Goal: Task Accomplishment & Management: Use online tool/utility

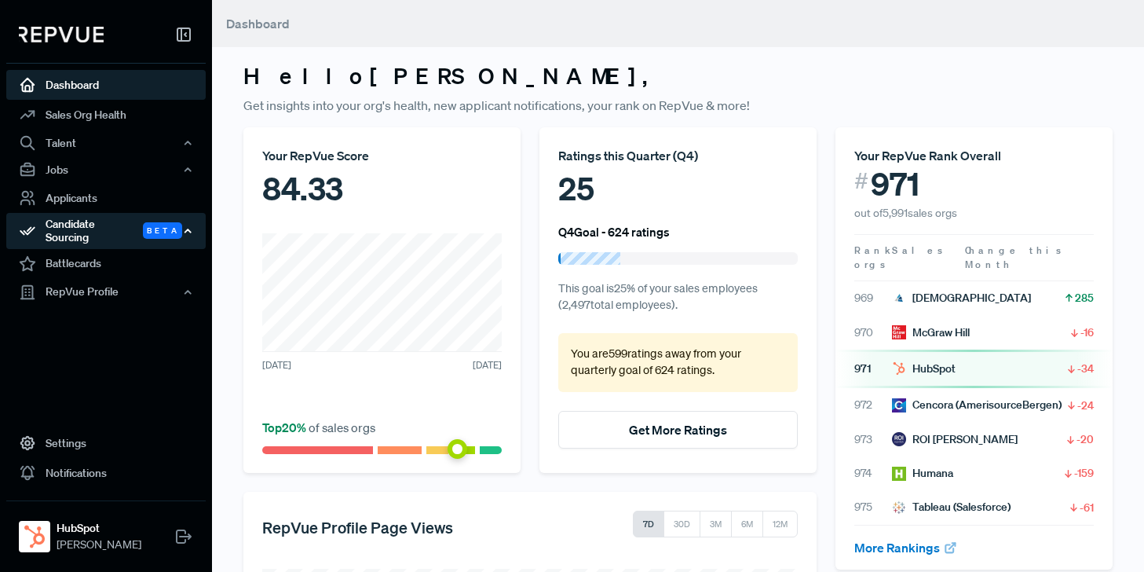
click at [75, 225] on div "Candidate Sourcing Beta" at bounding box center [105, 231] width 199 height 36
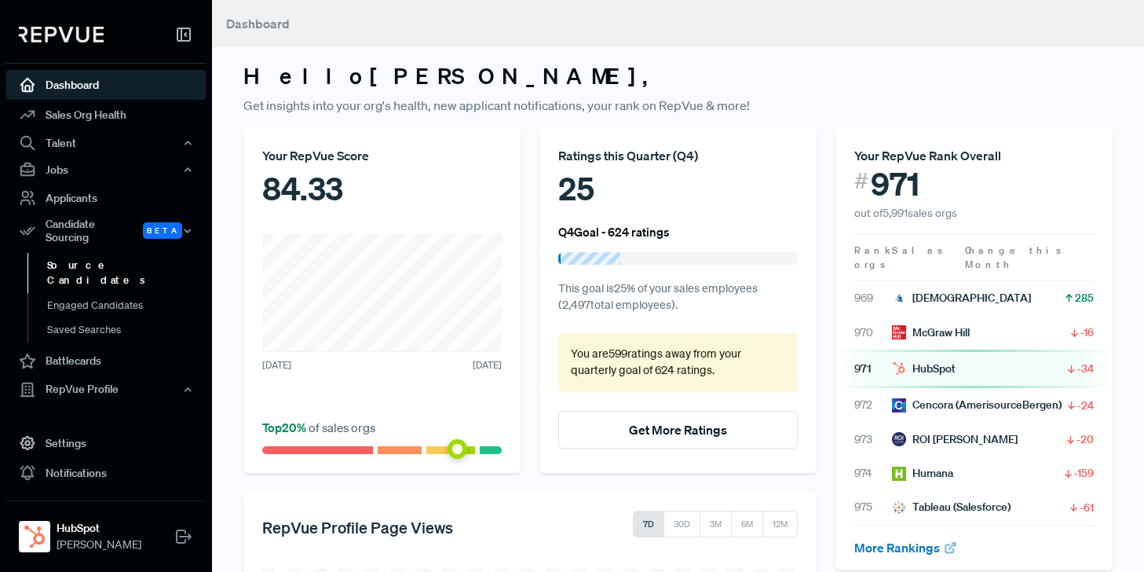
click at [77, 255] on link "Source Candidates" at bounding box center [126, 273] width 199 height 40
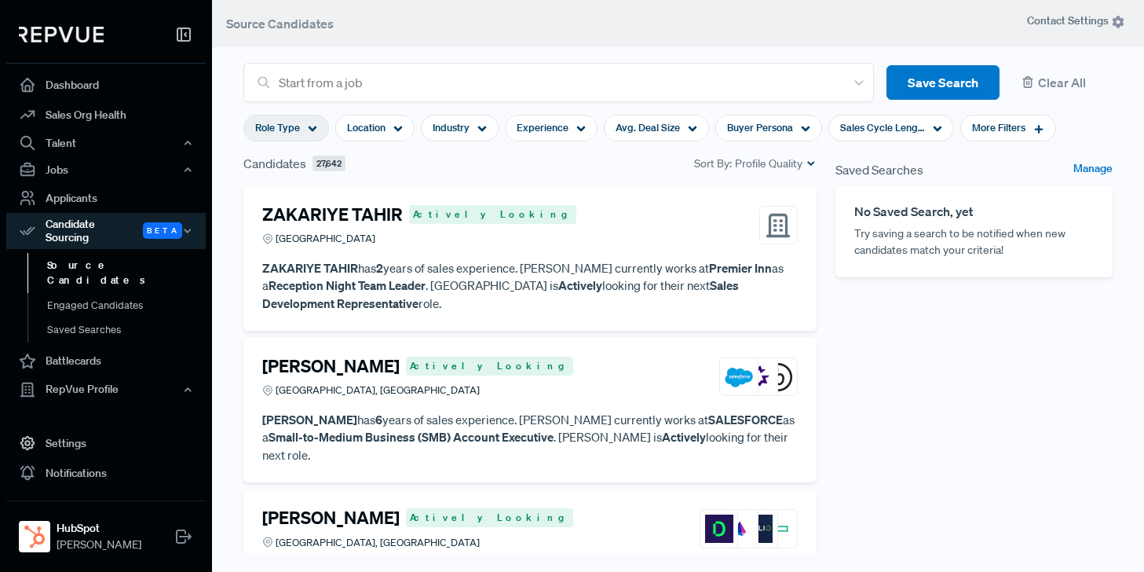
click at [313, 126] on icon at bounding box center [312, 128] width 9 height 9
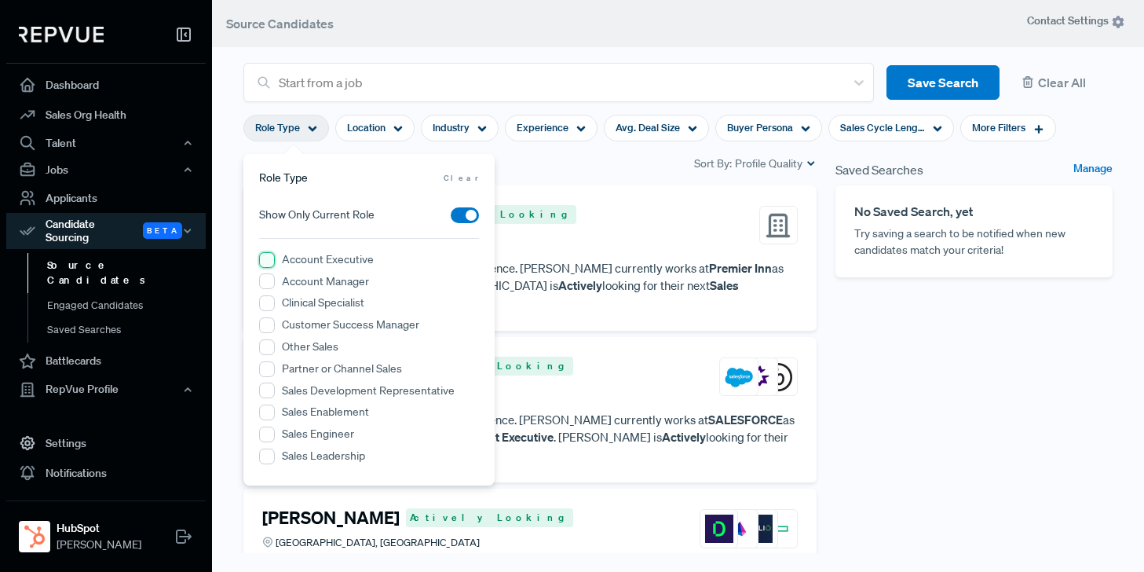
click at [267, 259] on Executive "Account Executive" at bounding box center [267, 260] width 16 height 16
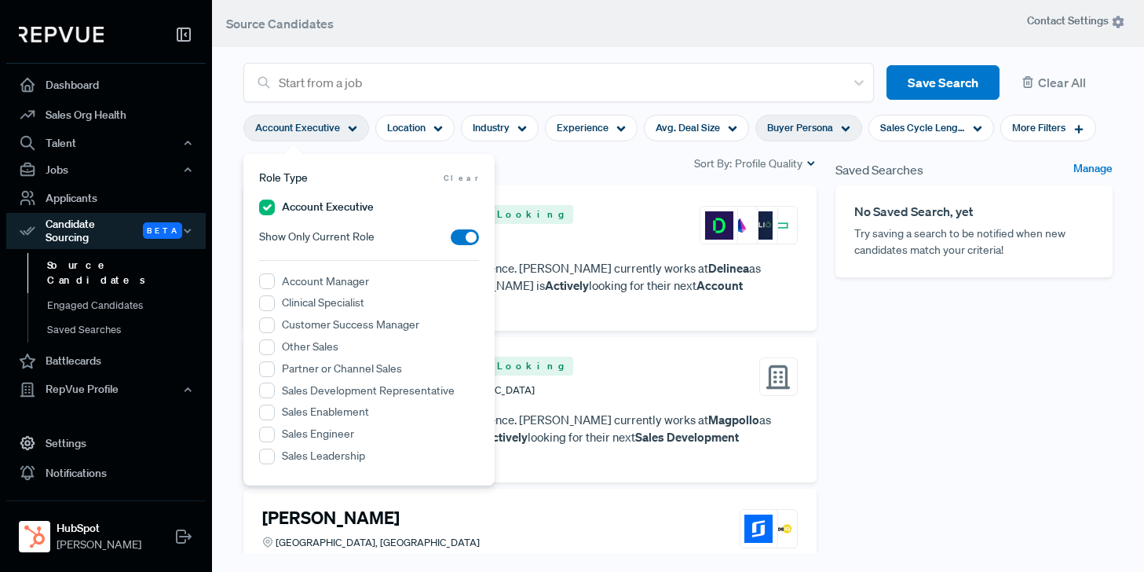
click at [841, 124] on icon at bounding box center [845, 128] width 9 height 9
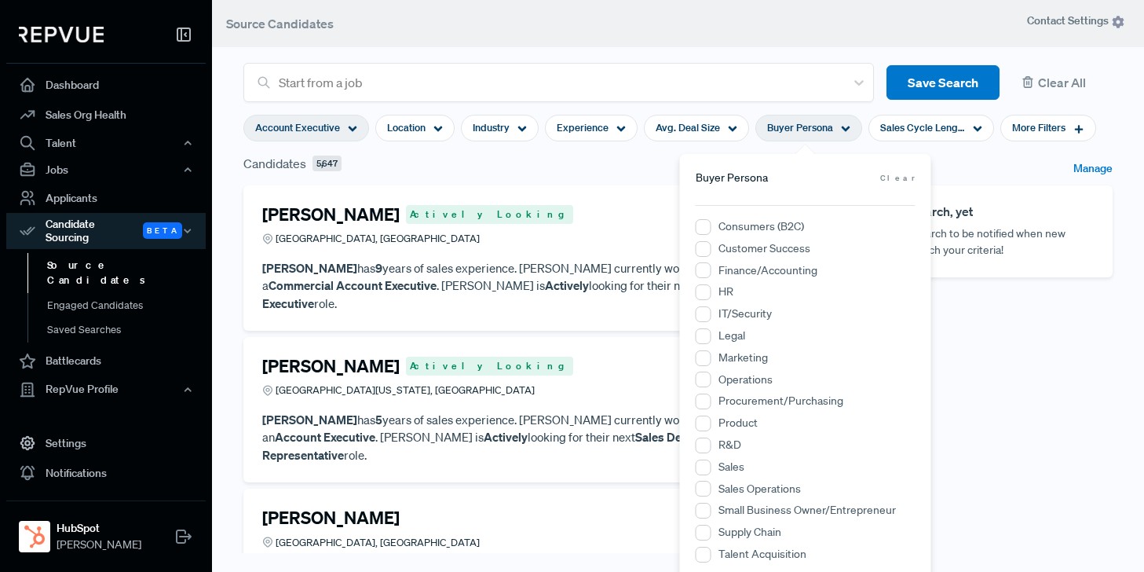
scroll to position [12, 0]
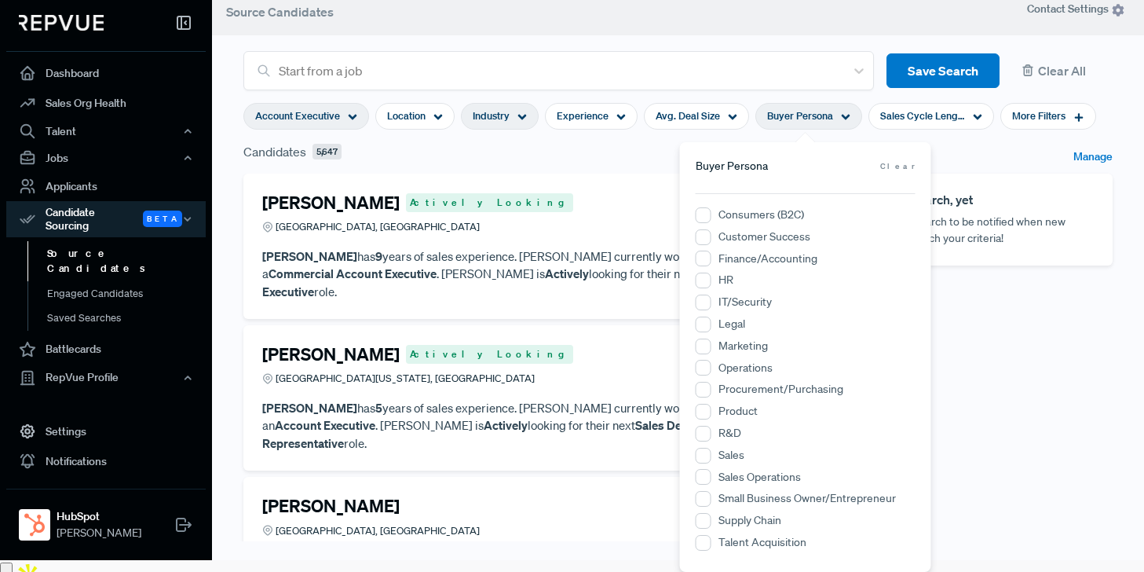
click at [497, 115] on span "Industry" at bounding box center [491, 115] width 37 height 15
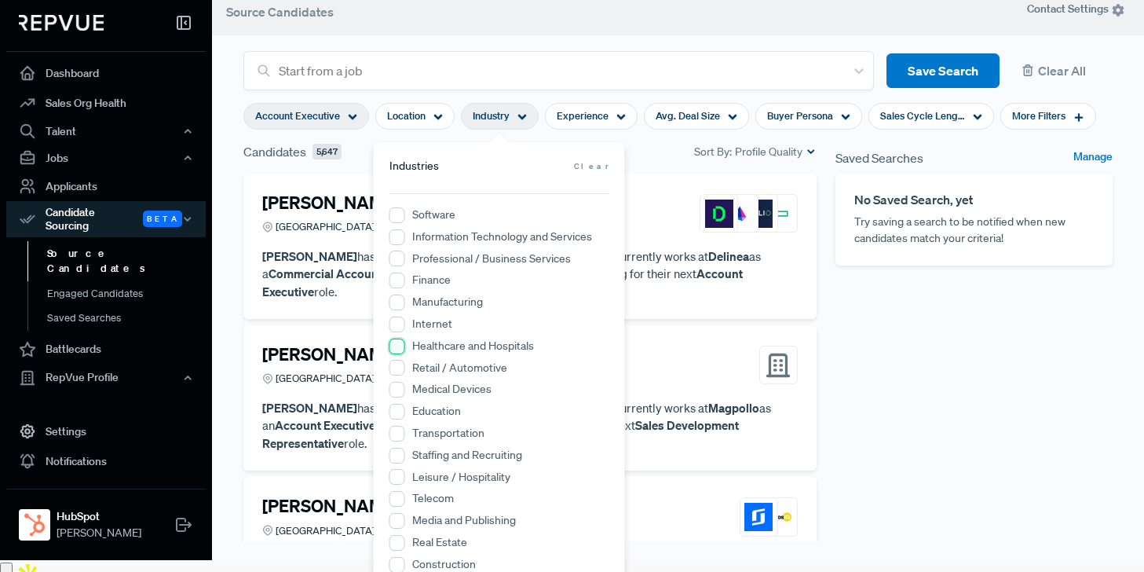
click at [399, 346] on Hospitals "Healthcare and Hospitals" at bounding box center [398, 346] width 16 height 16
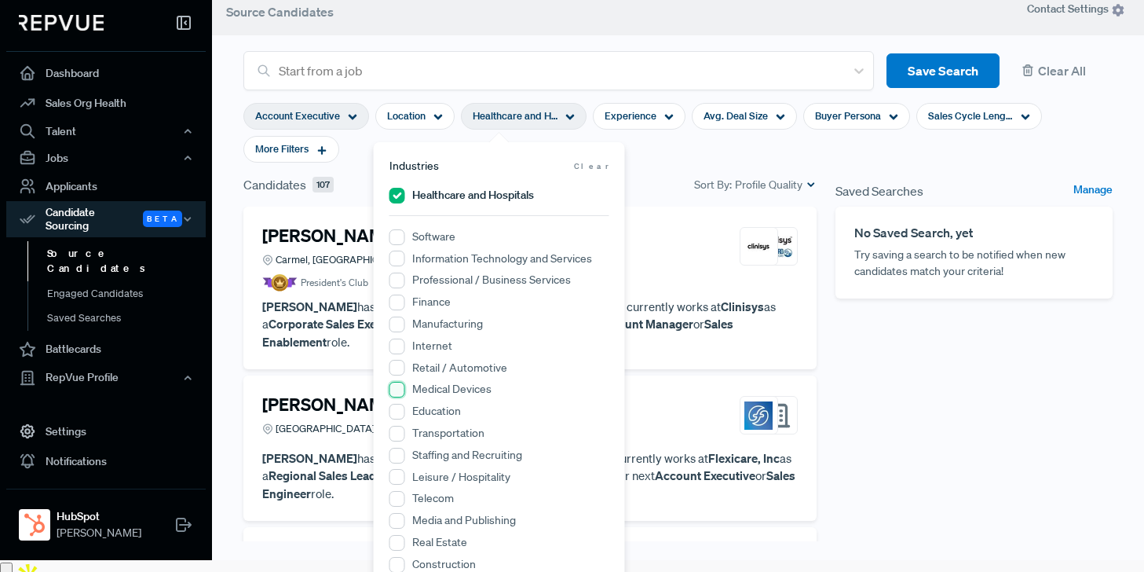
click at [401, 389] on Devices "Medical Devices" at bounding box center [398, 390] width 16 height 16
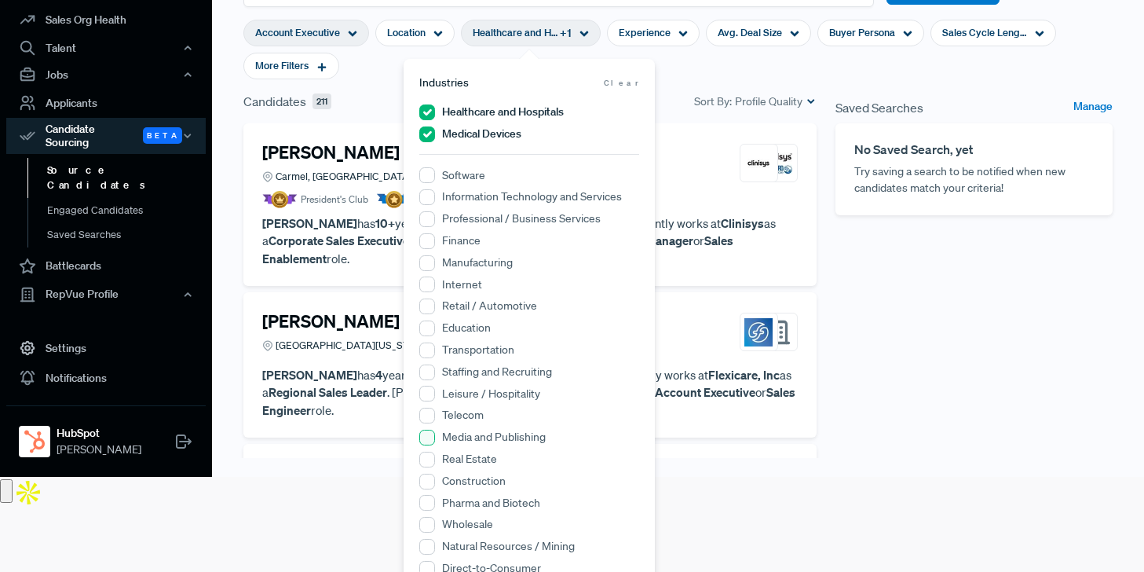
scroll to position [120, 0]
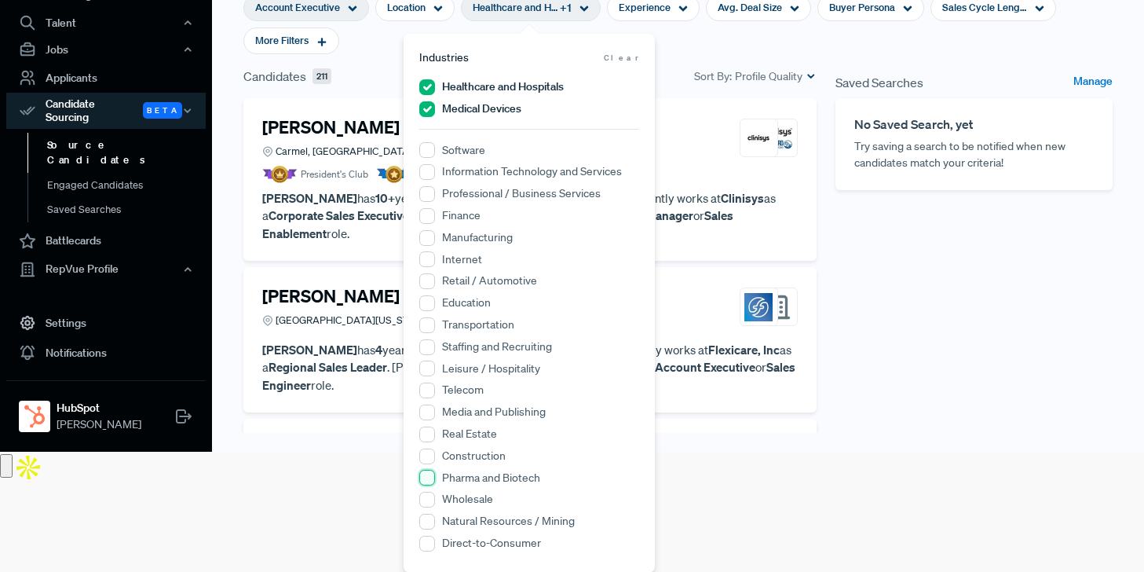
click at [430, 474] on Biotech "Pharma and Biotech" at bounding box center [427, 478] width 16 height 16
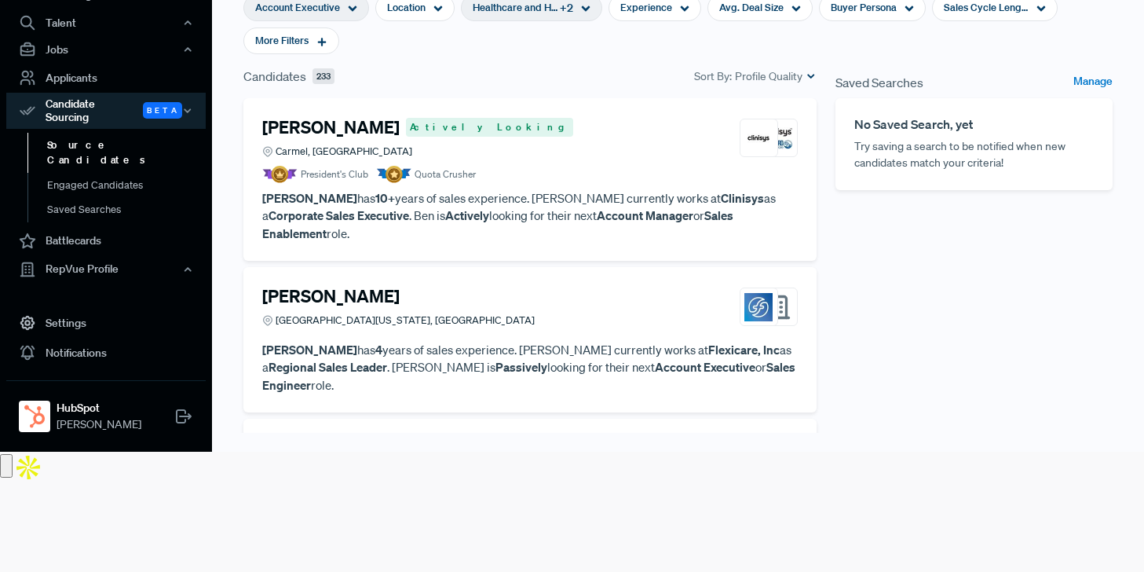
click at [682, 43] on section "Account Executive Location Healthcare and Hospitals + 2 Experience Avg. Deal Si…" at bounding box center [677, 24] width 869 height 85
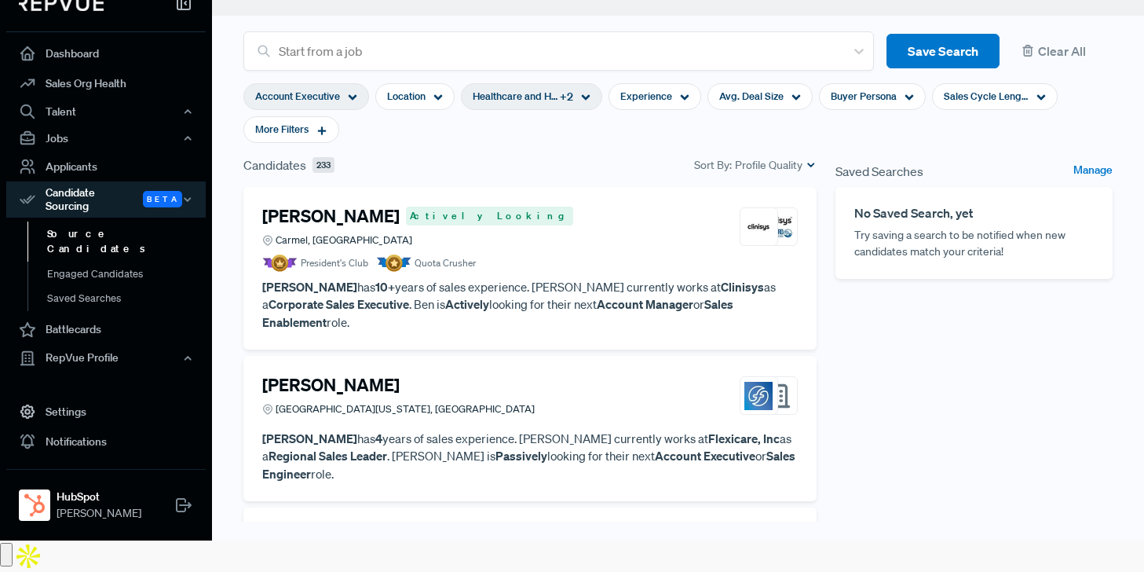
scroll to position [0, 0]
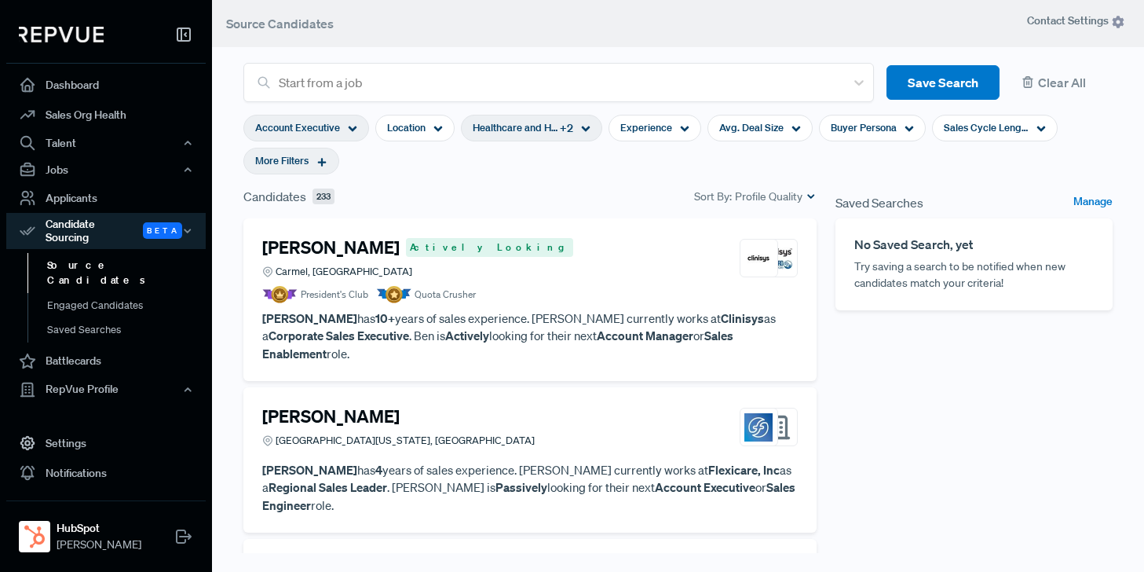
click at [324, 162] on use at bounding box center [322, 162] width 9 height 9
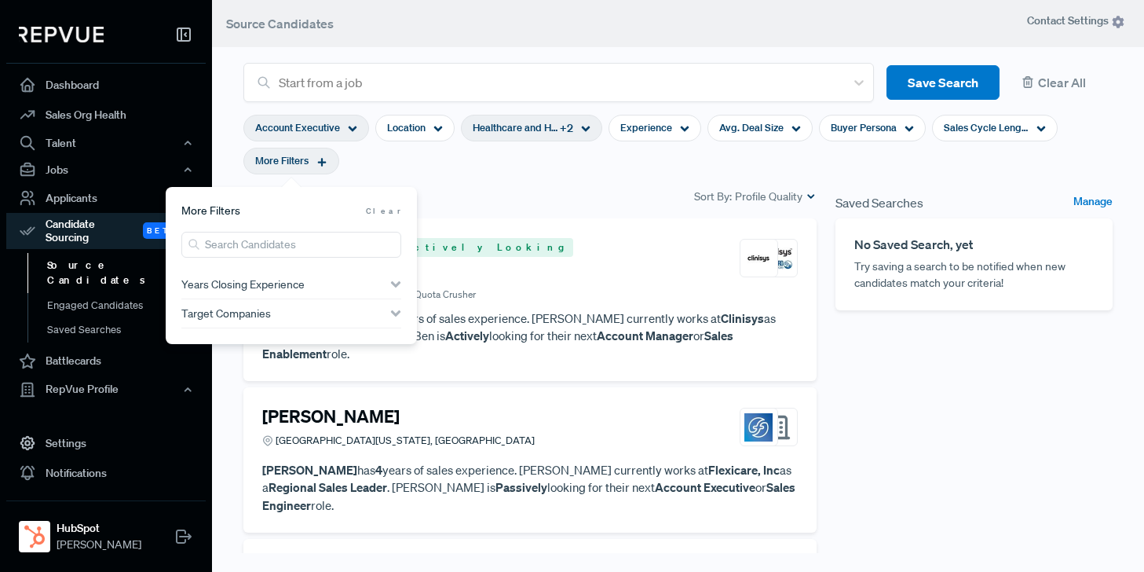
click at [232, 281] on span "Years Closing Experience" at bounding box center [242, 284] width 123 height 13
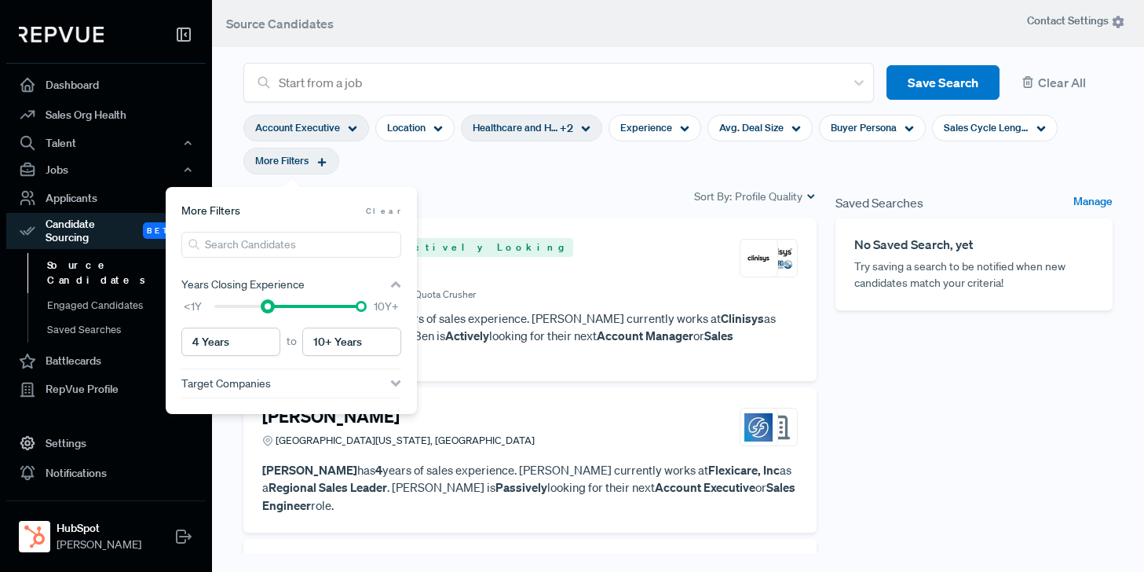
type input "5 Years"
drag, startPoint x: 215, startPoint y: 306, endPoint x: 284, endPoint y: 310, distance: 69.2
click at [284, 310] on div at bounding box center [281, 306] width 11 height 11
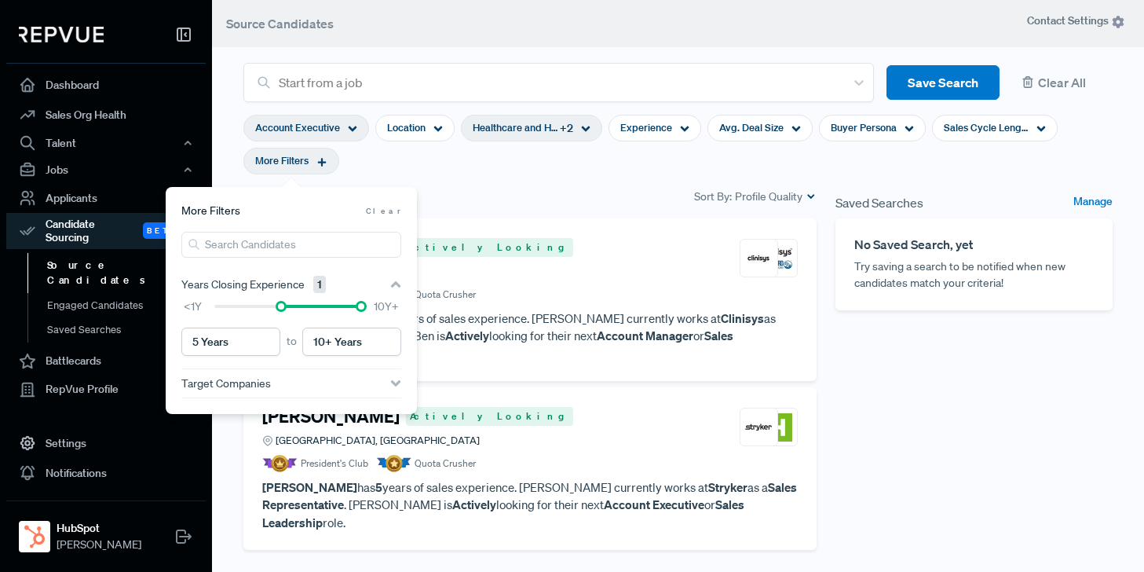
click at [573, 169] on section "Account Executive Location Healthcare and Hospitals + 2 Experience Avg. Deal Si…" at bounding box center [677, 144] width 869 height 85
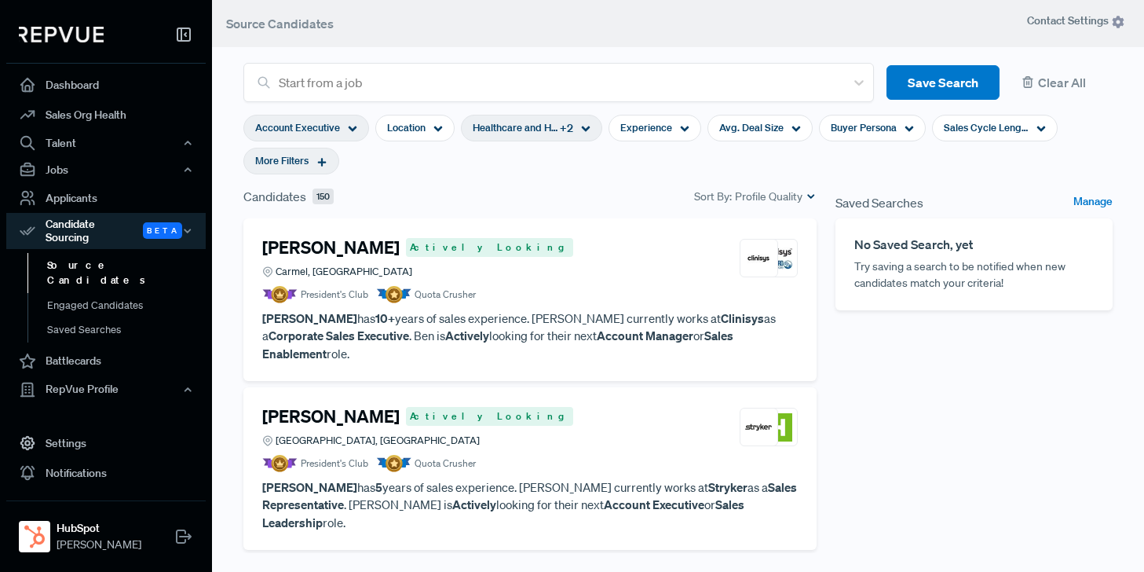
click at [484, 302] on article "President's Club Quota Crusher" at bounding box center [530, 294] width 536 height 17
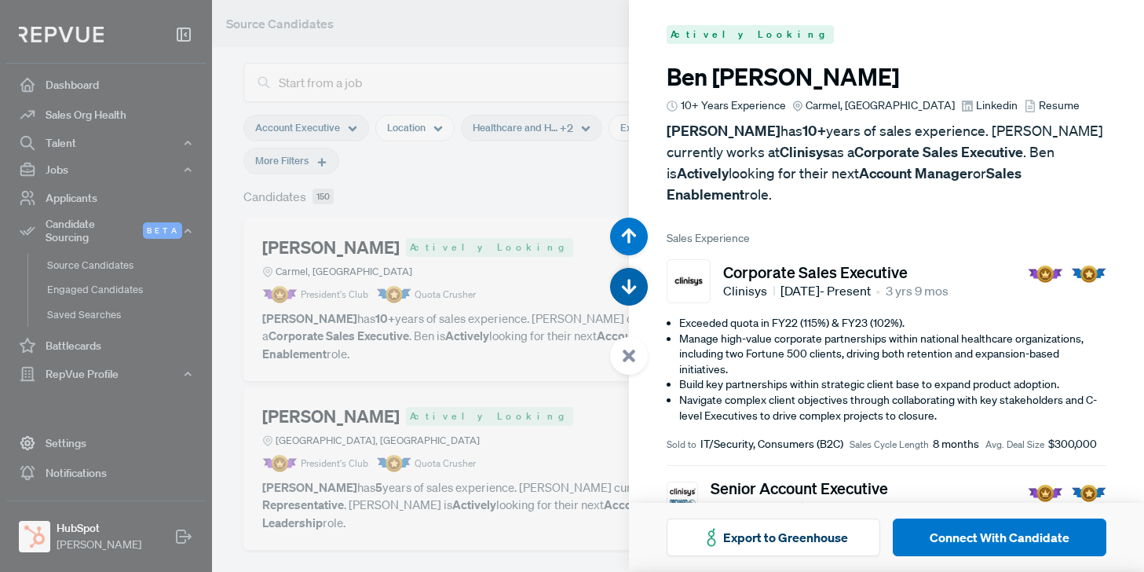
click at [633, 283] on icon "button" at bounding box center [629, 287] width 16 height 16
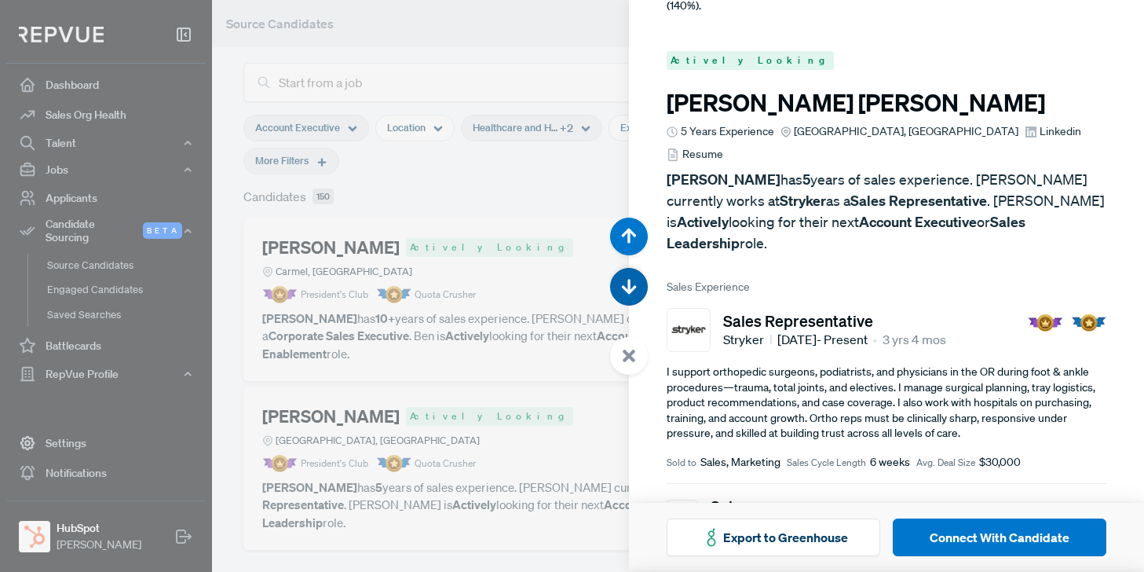
scroll to position [572, 0]
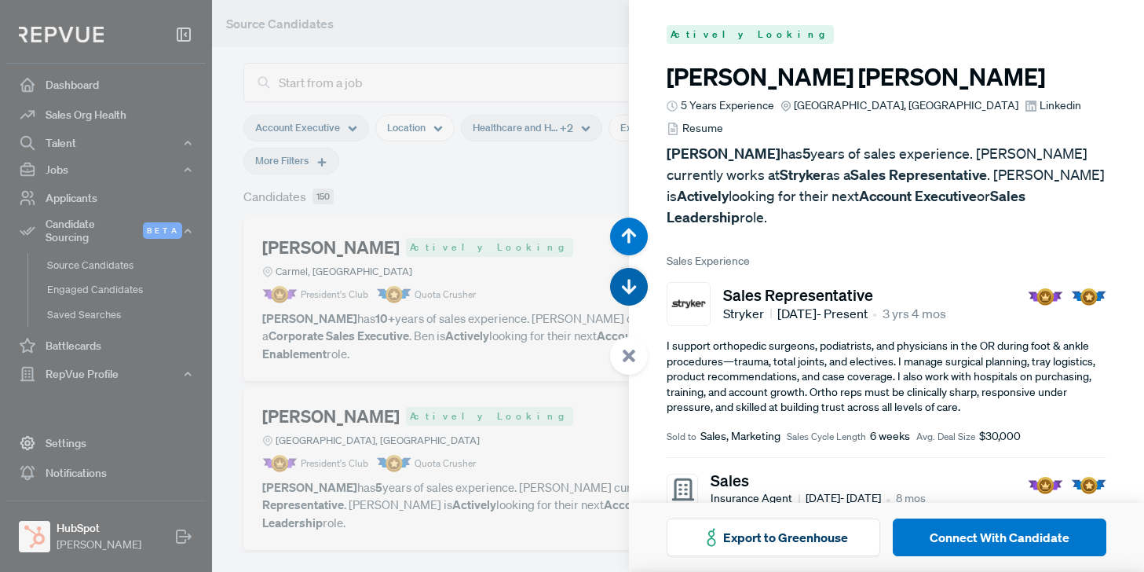
click at [633, 283] on icon "button" at bounding box center [629, 287] width 16 height 16
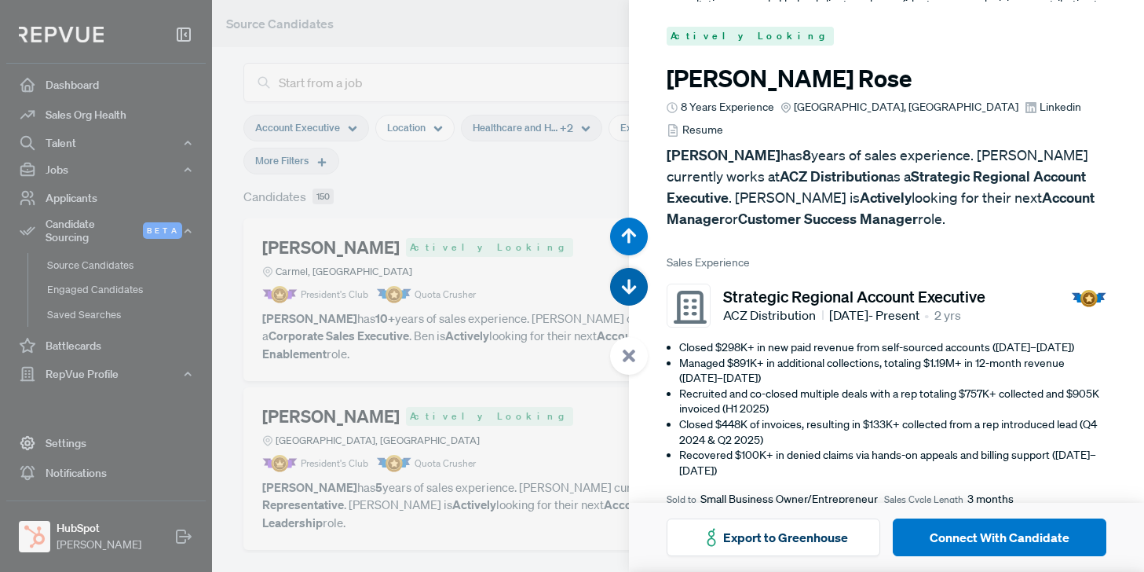
scroll to position [1143, 0]
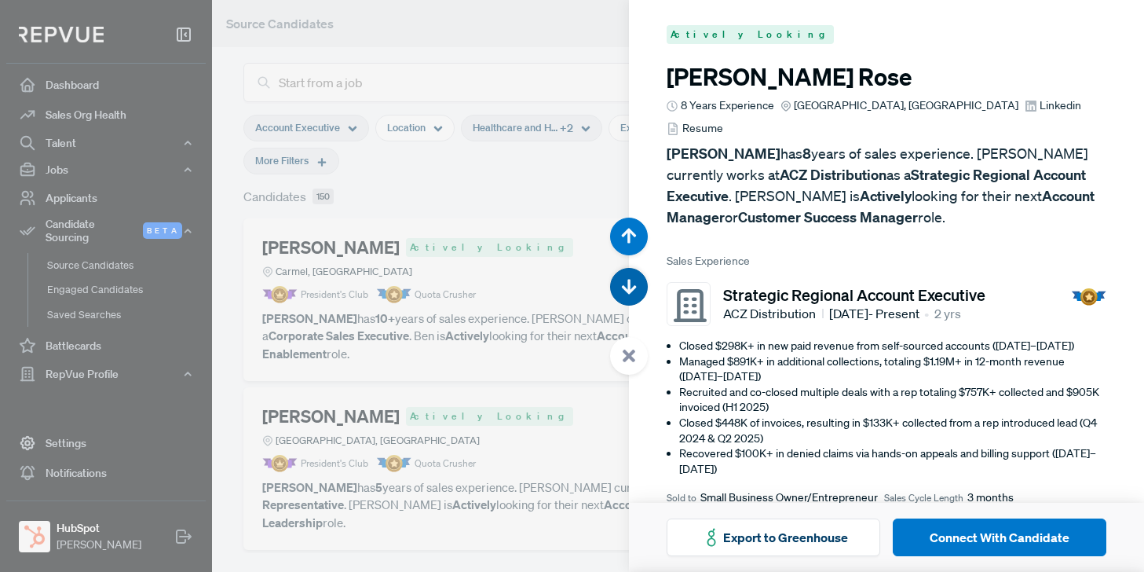
click at [633, 283] on icon "button" at bounding box center [629, 287] width 16 height 16
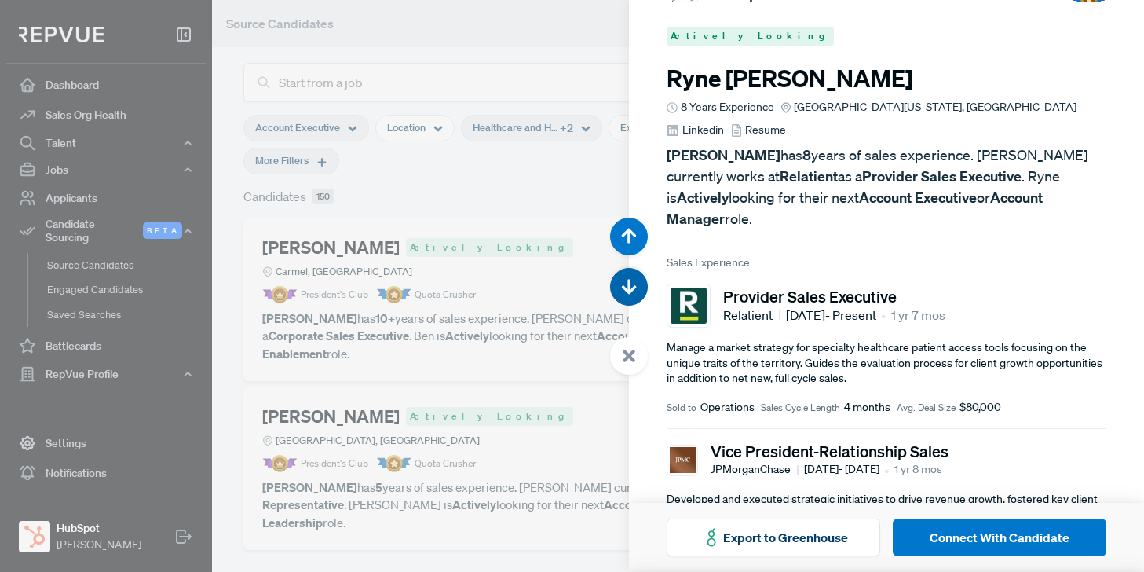
scroll to position [1715, 0]
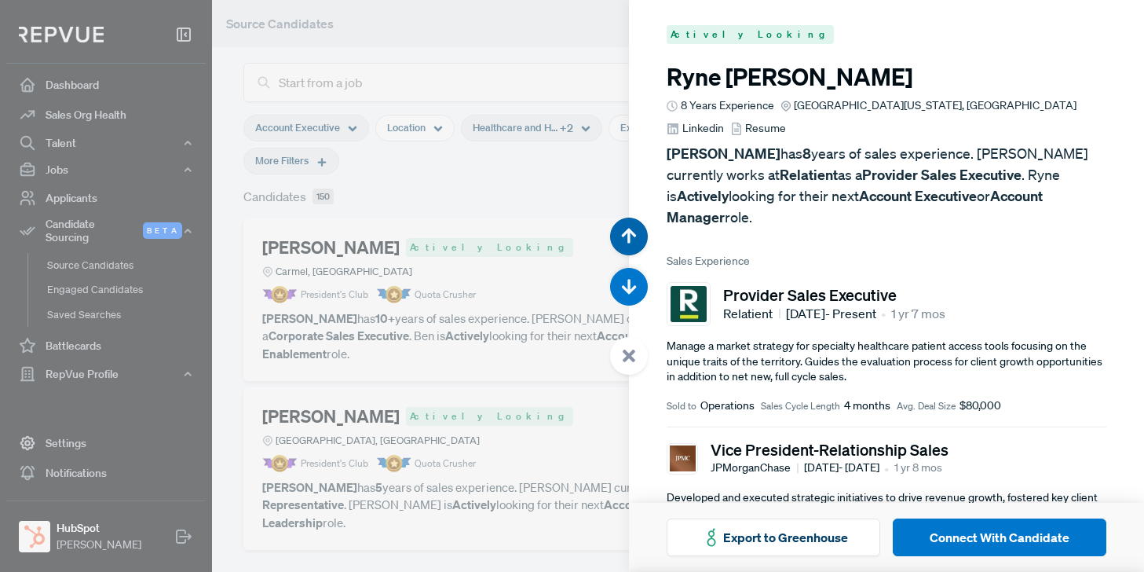
click at [629, 231] on use "button" at bounding box center [629, 236] width 15 height 15
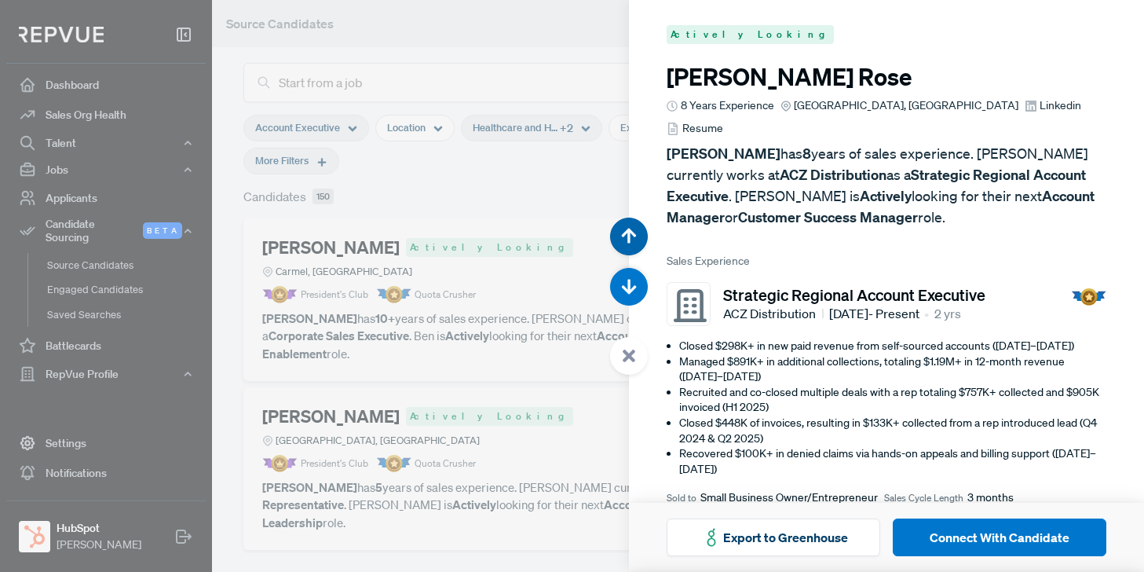
click at [629, 231] on use "button" at bounding box center [629, 236] width 15 height 15
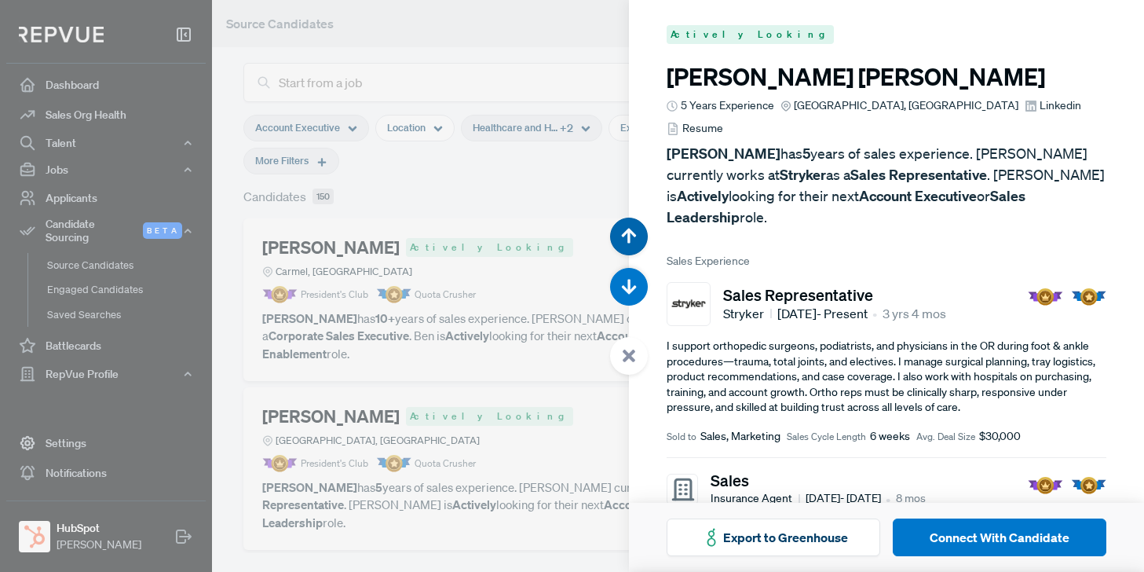
click at [629, 231] on use "button" at bounding box center [629, 236] width 15 height 15
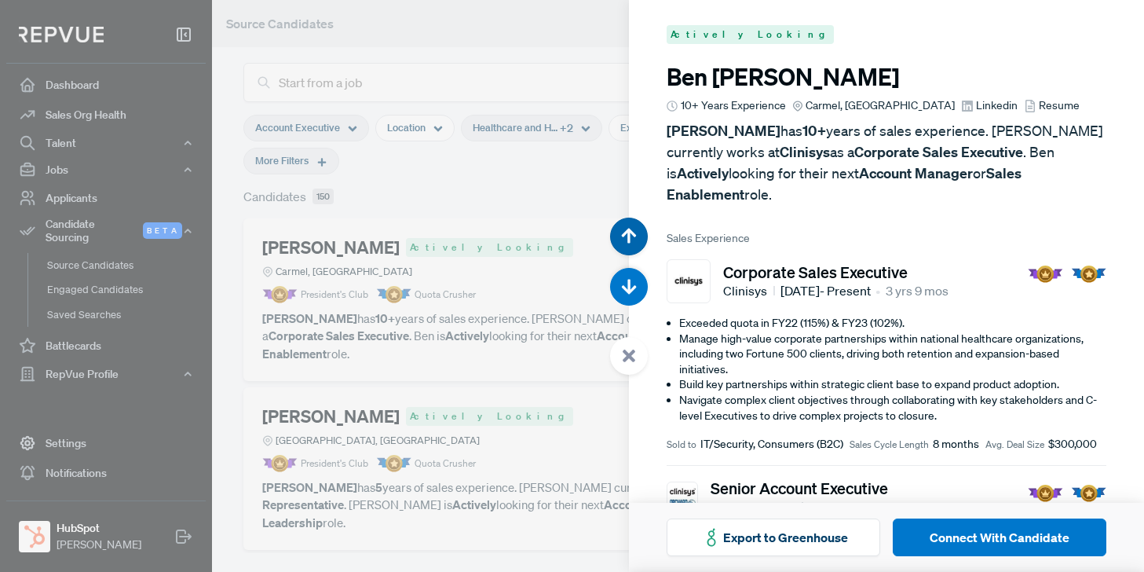
click at [629, 231] on use "button" at bounding box center [629, 236] width 15 height 15
click at [477, 185] on div at bounding box center [572, 286] width 1144 height 572
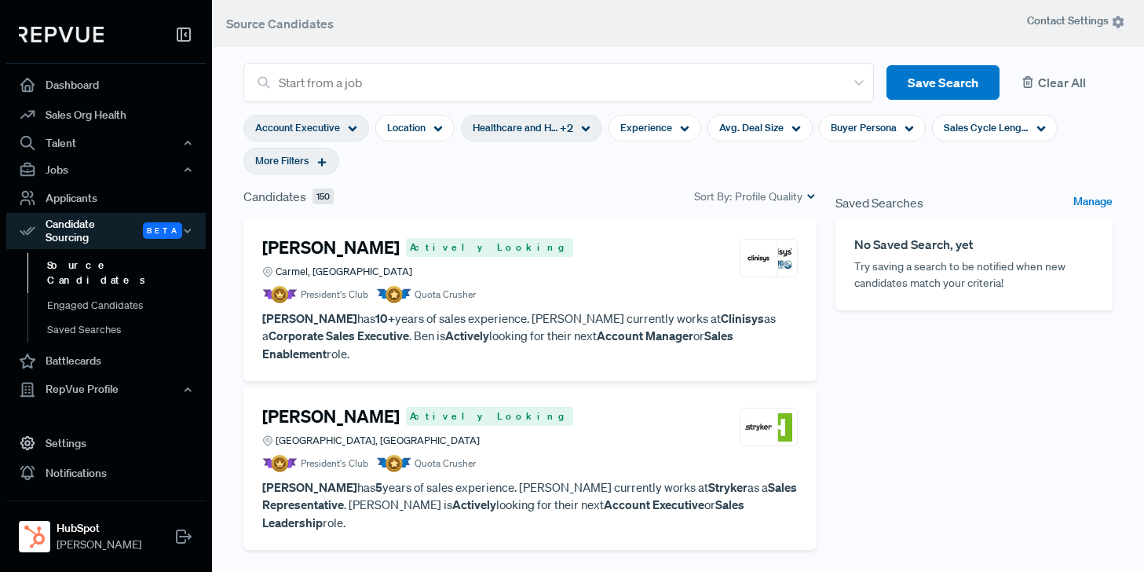
click at [1064, 81] on button "Clear All" at bounding box center [1062, 82] width 101 height 35
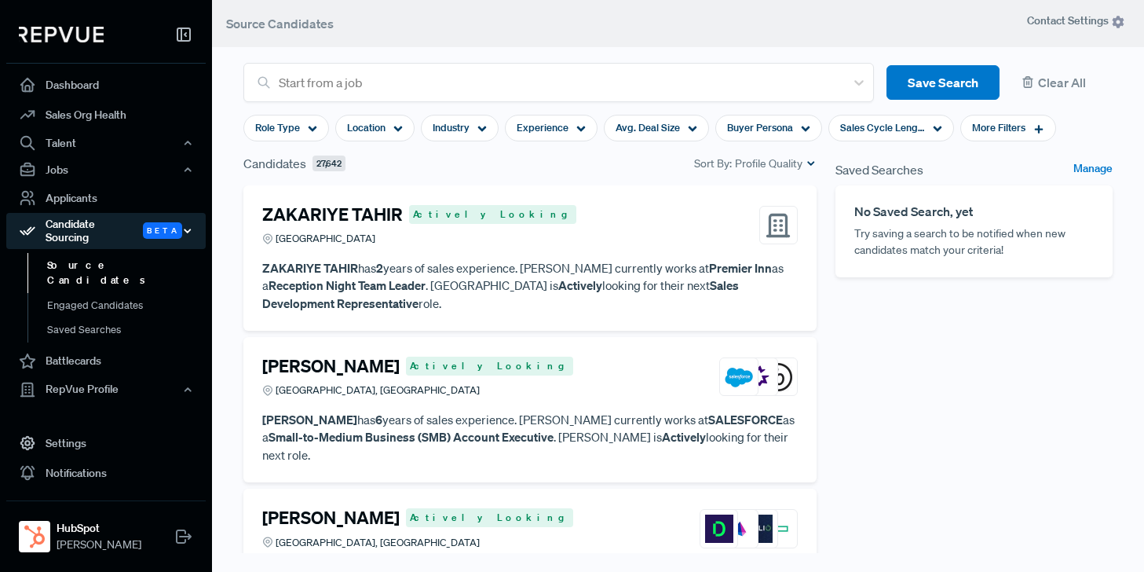
click at [188, 229] on use "button" at bounding box center [187, 230] width 5 height 2
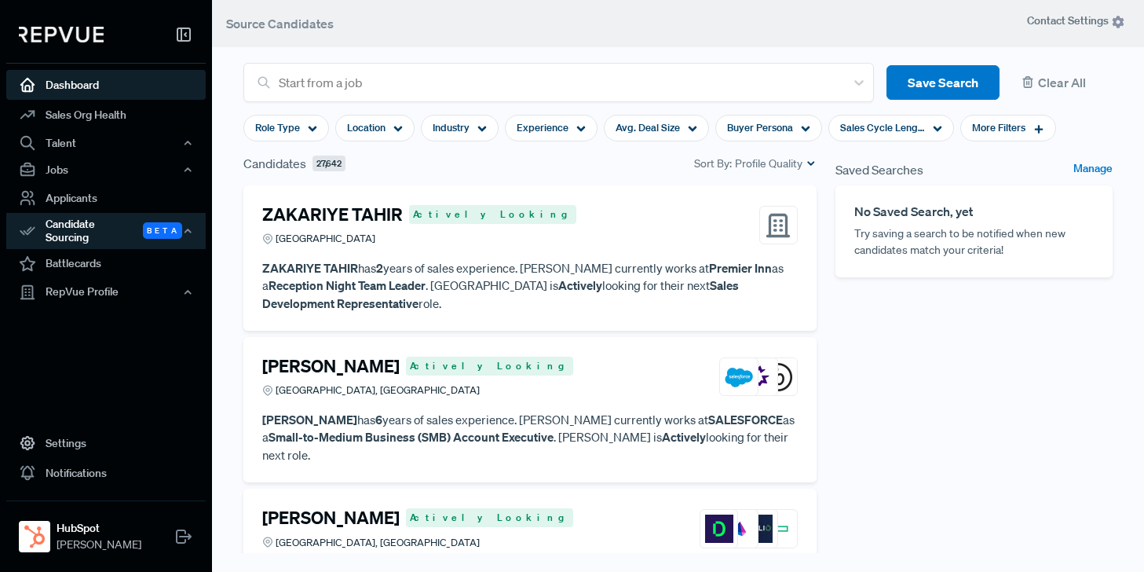
click at [71, 81] on link "Dashboard" at bounding box center [105, 85] width 199 height 30
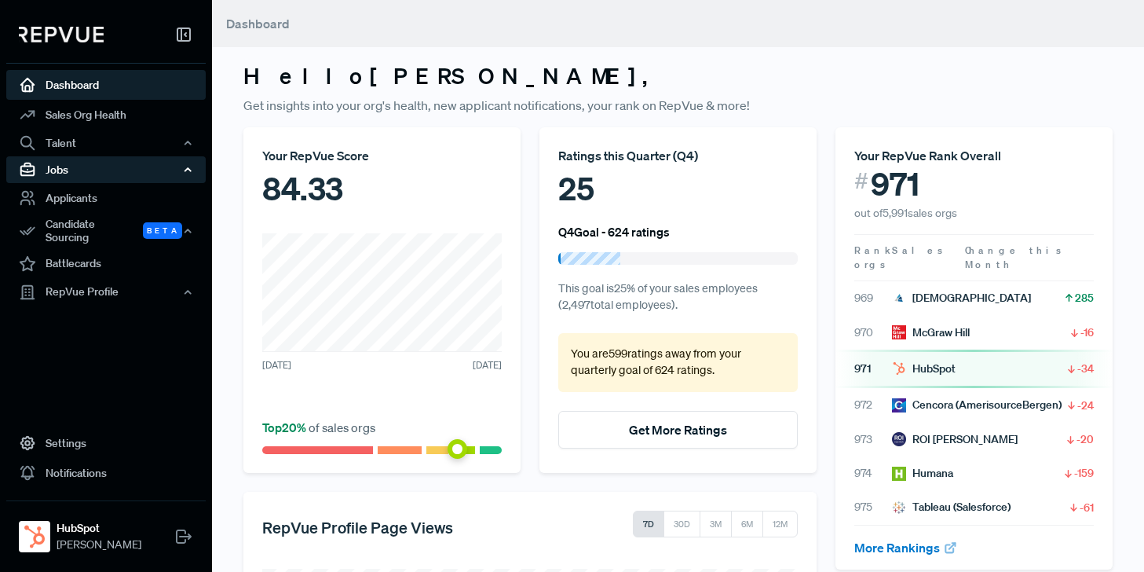
click at [102, 170] on div "Jobs" at bounding box center [105, 169] width 199 height 27
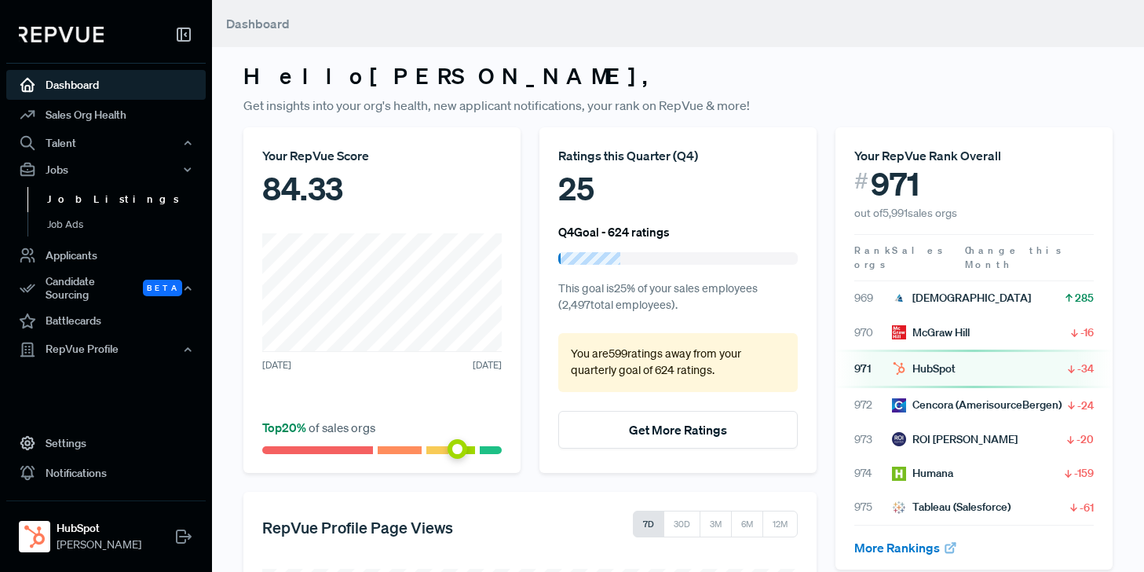
click at [75, 199] on link "Job Listings" at bounding box center [126, 199] width 199 height 25
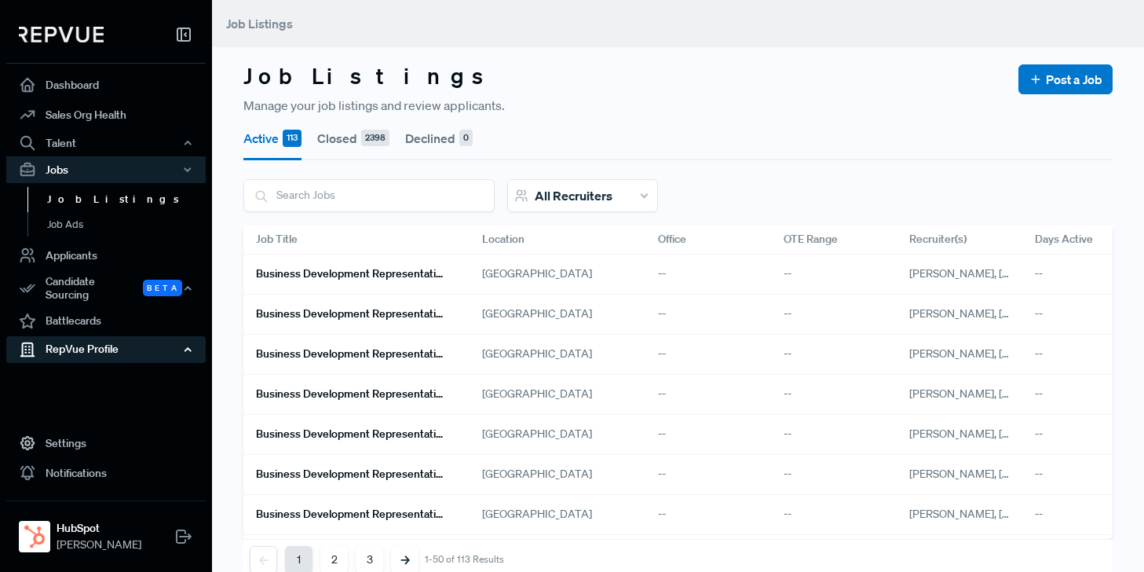
click at [73, 346] on div "RepVue Profile" at bounding box center [105, 349] width 199 height 27
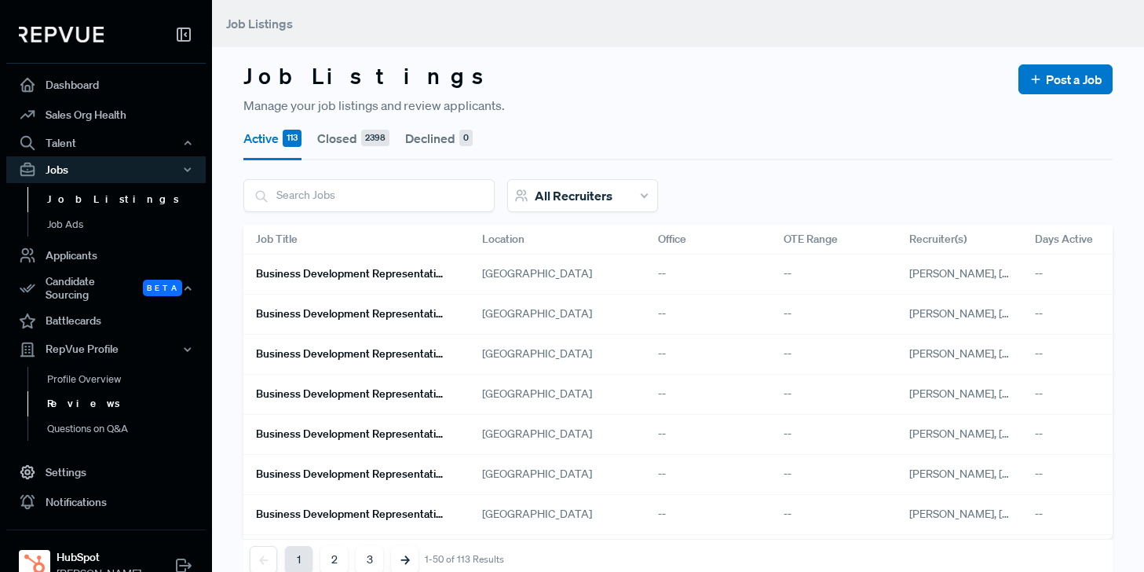
click at [71, 393] on link "Reviews" at bounding box center [126, 403] width 199 height 25
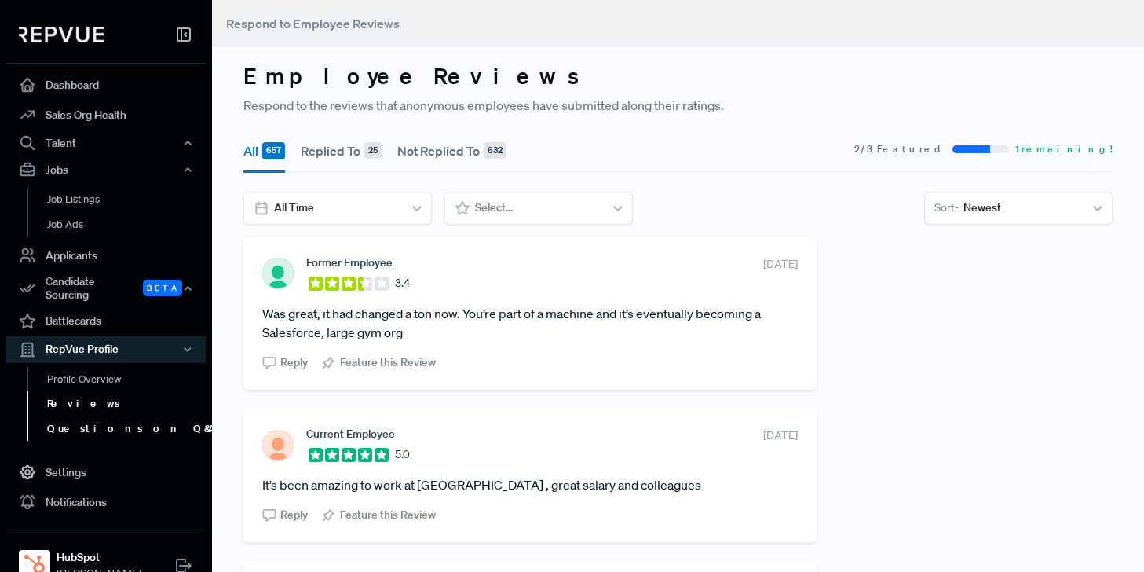
click at [71, 419] on link "Questions on Q&A" at bounding box center [126, 428] width 199 height 25
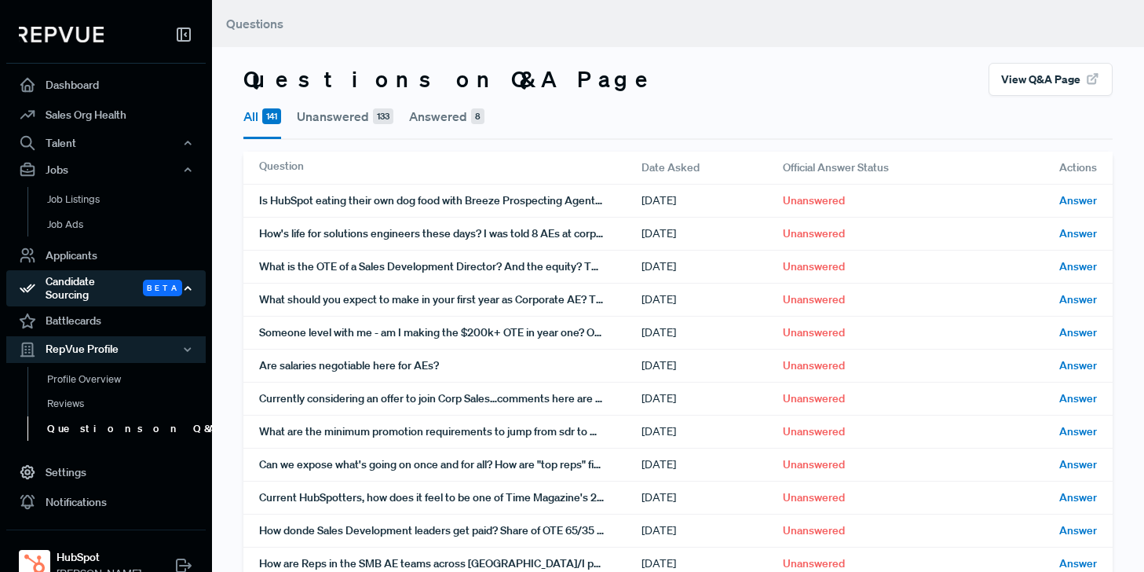
click at [81, 284] on div "Candidate Sourcing Beta" at bounding box center [105, 288] width 199 height 36
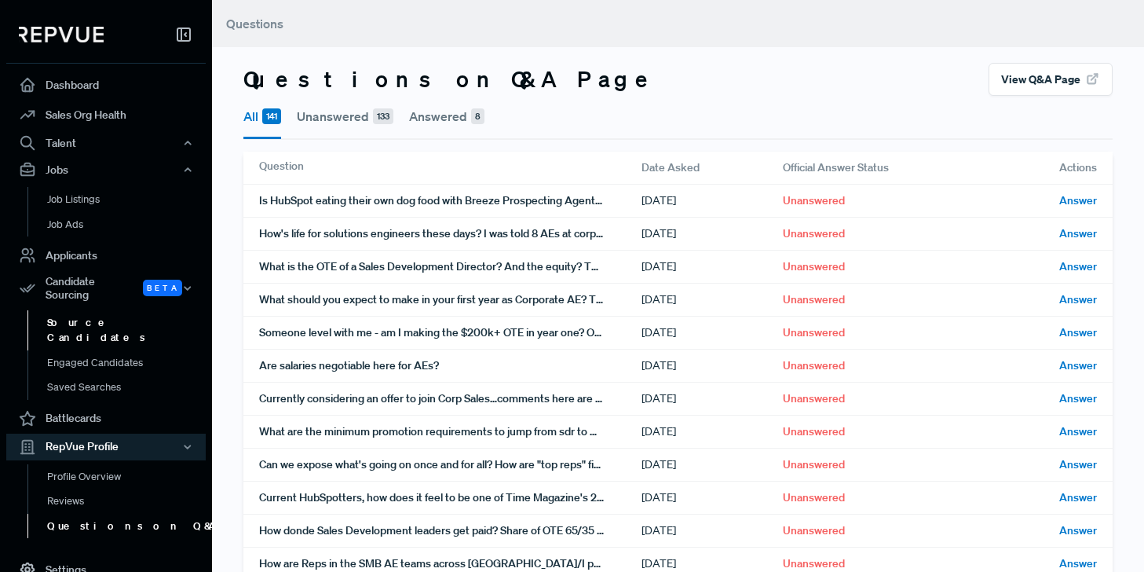
click at [81, 313] on link "Source Candidates" at bounding box center [126, 330] width 199 height 40
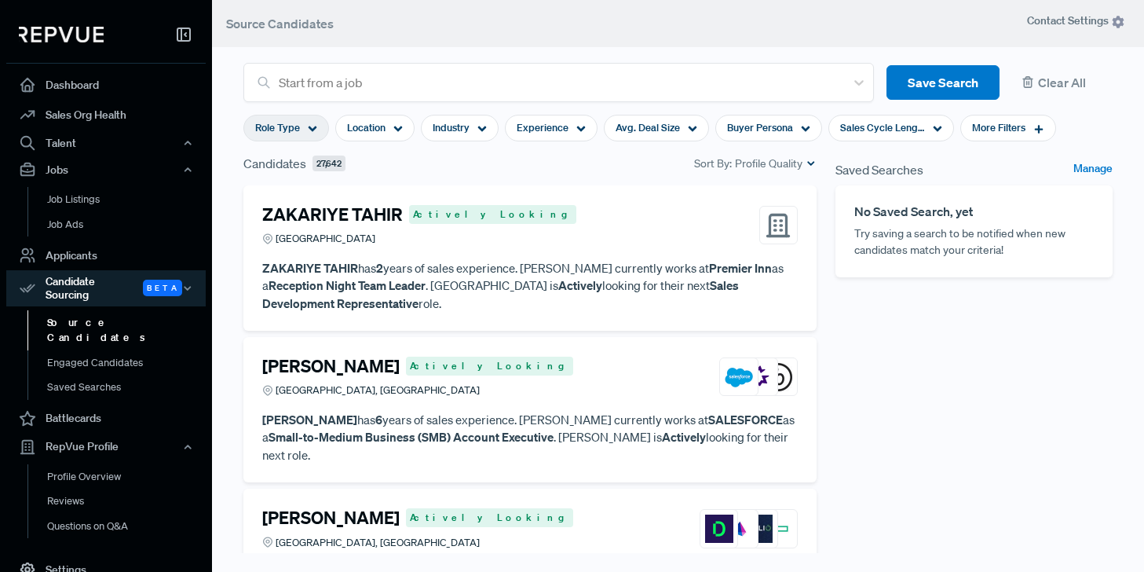
click at [311, 126] on icon at bounding box center [312, 128] width 9 height 9
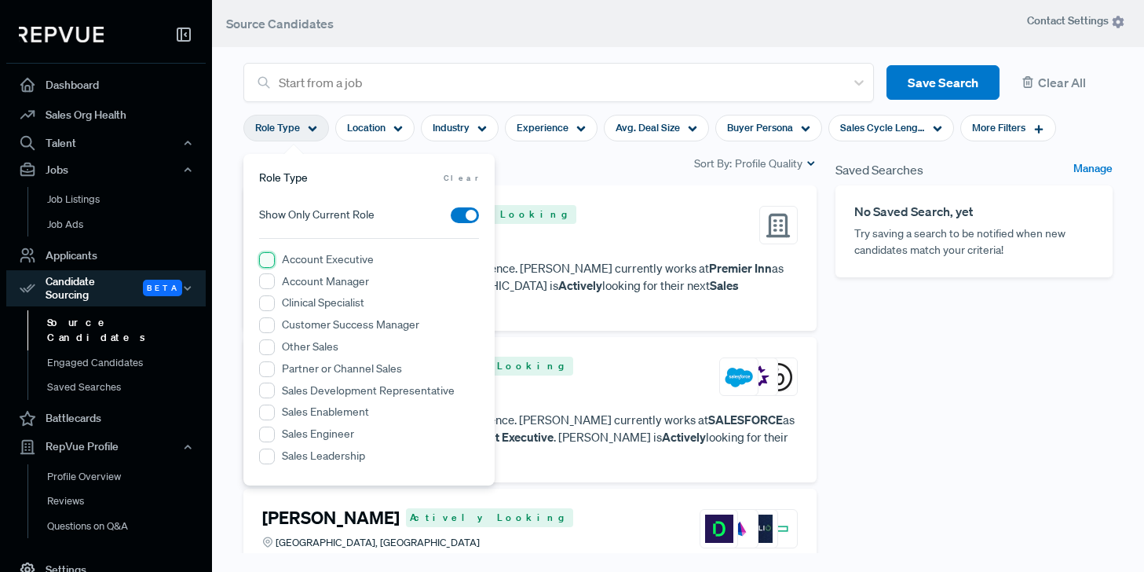
click at [266, 261] on Executive "Account Executive" at bounding box center [267, 260] width 16 height 16
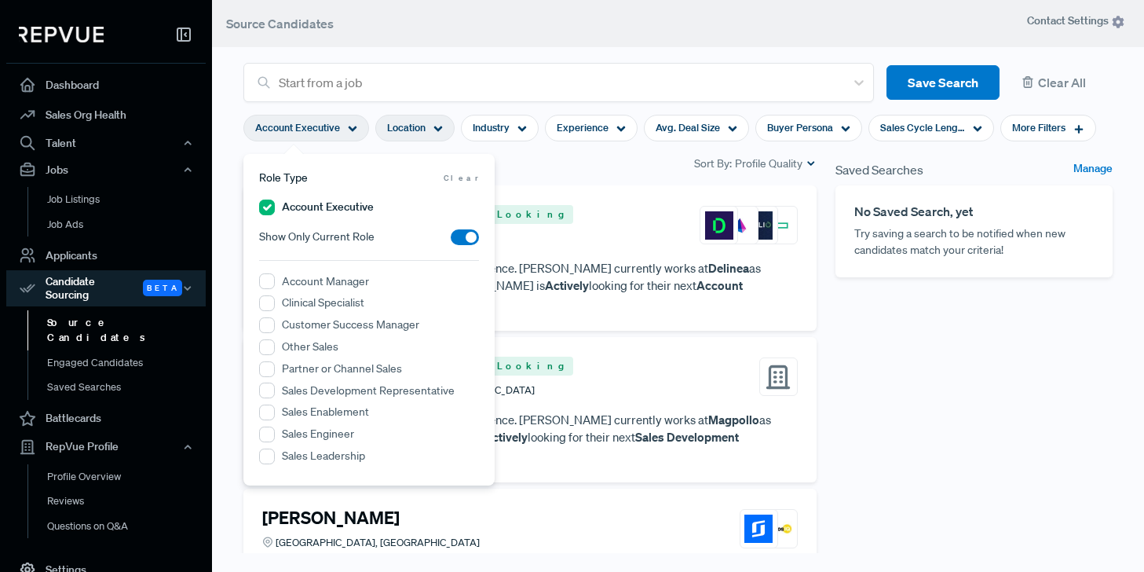
click at [438, 130] on use at bounding box center [438, 128] width 9 height 5
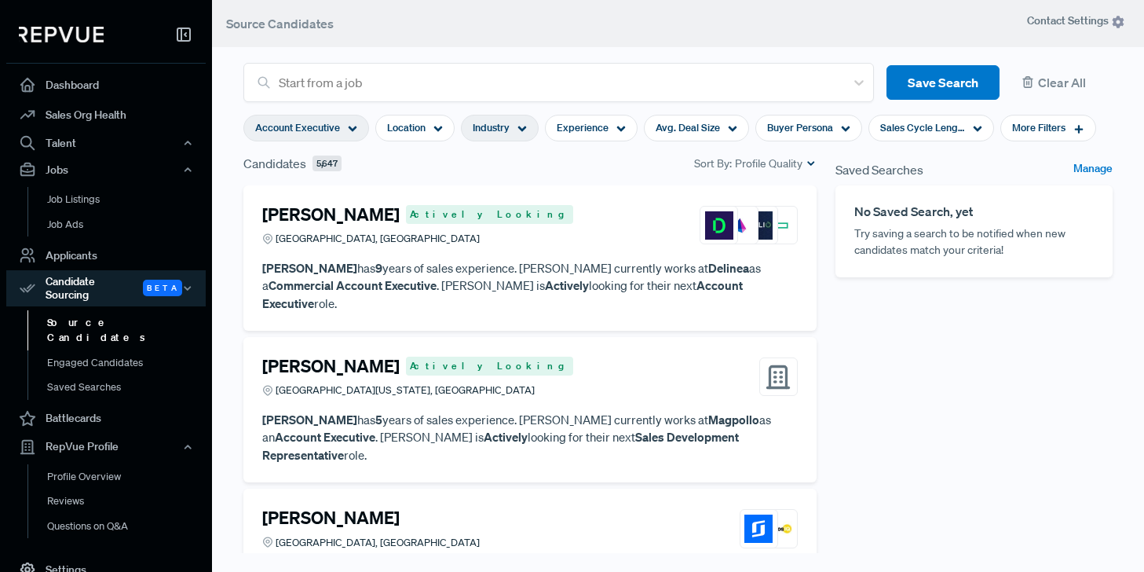
click at [527, 126] on div "Industry" at bounding box center [500, 128] width 78 height 27
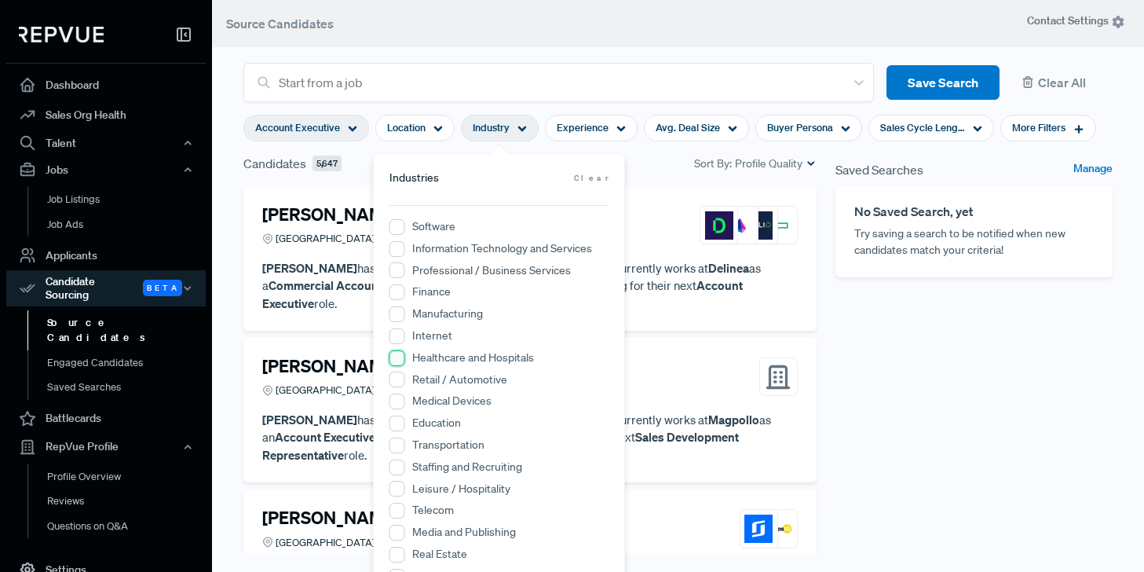
click at [398, 357] on Hospitals "Healthcare and Hospitals" at bounding box center [398, 358] width 16 height 16
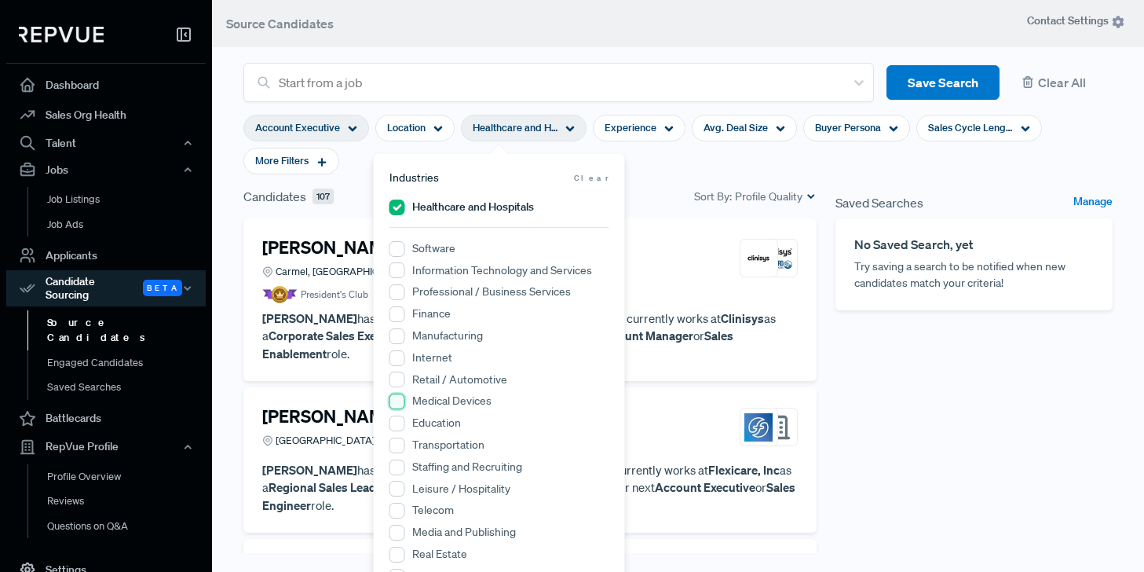
click at [397, 401] on Devices "Medical Devices" at bounding box center [398, 401] width 16 height 16
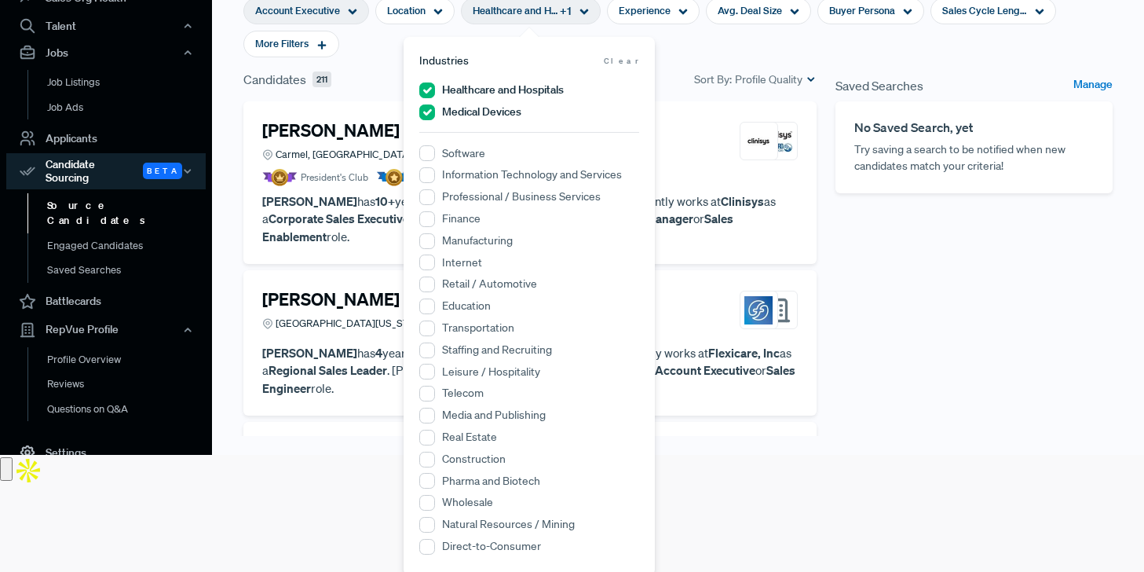
scroll to position [120, 0]
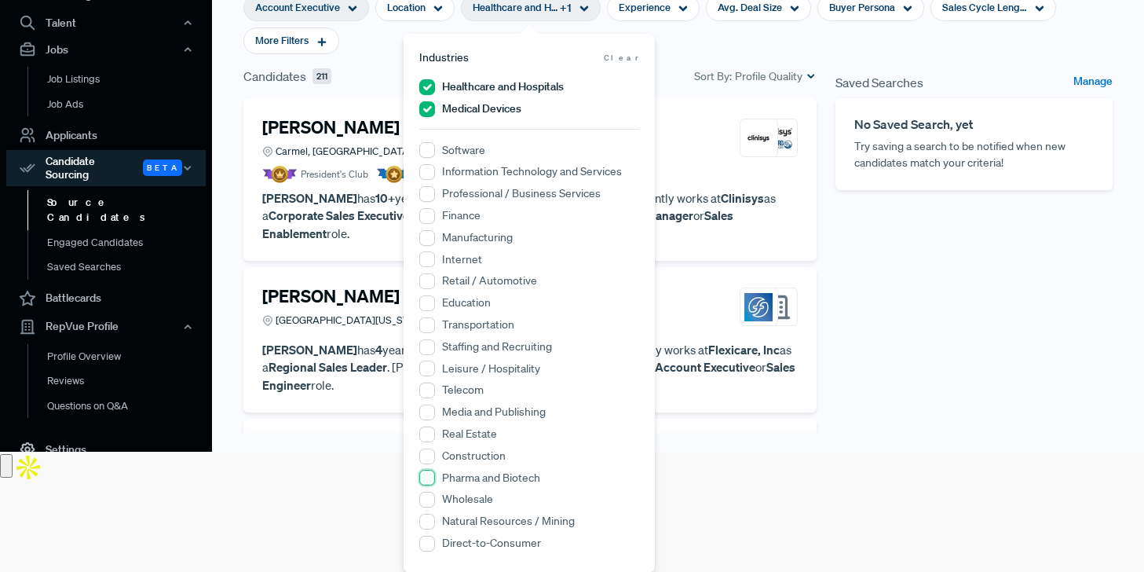
click at [425, 475] on Biotech "Pharma and Biotech" at bounding box center [427, 478] width 16 height 16
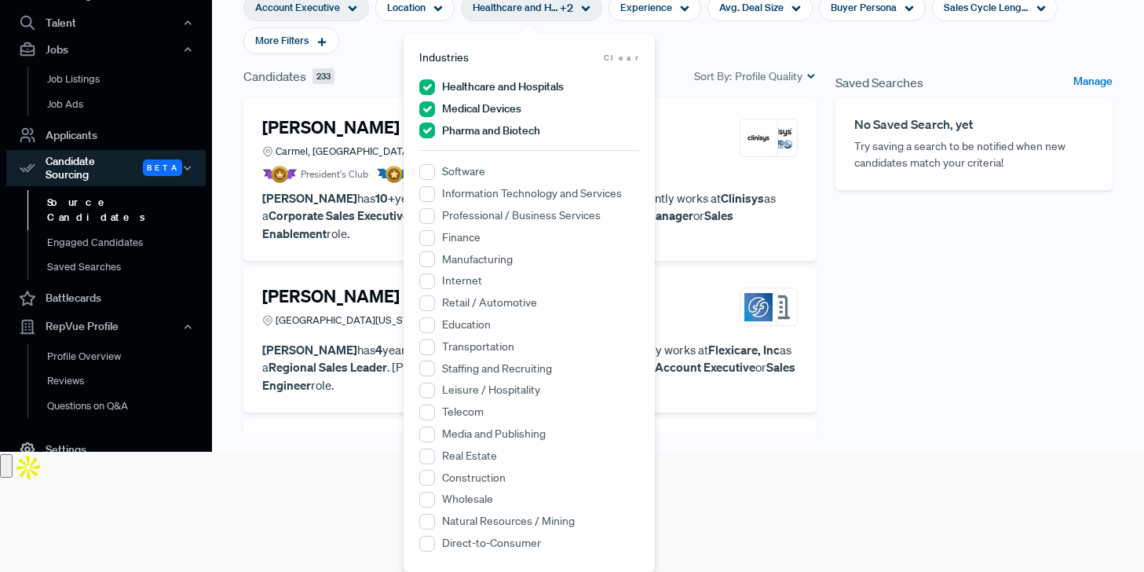
click at [353, 76] on div "Candidates 233 Sort By: Profile Quality" at bounding box center [529, 76] width 573 height 19
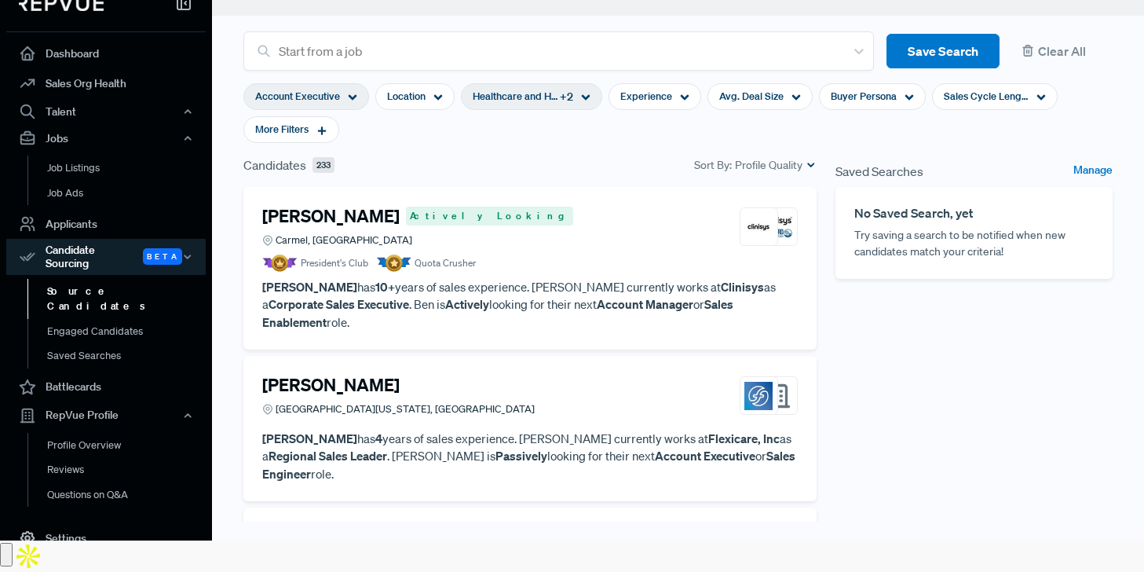
scroll to position [0, 0]
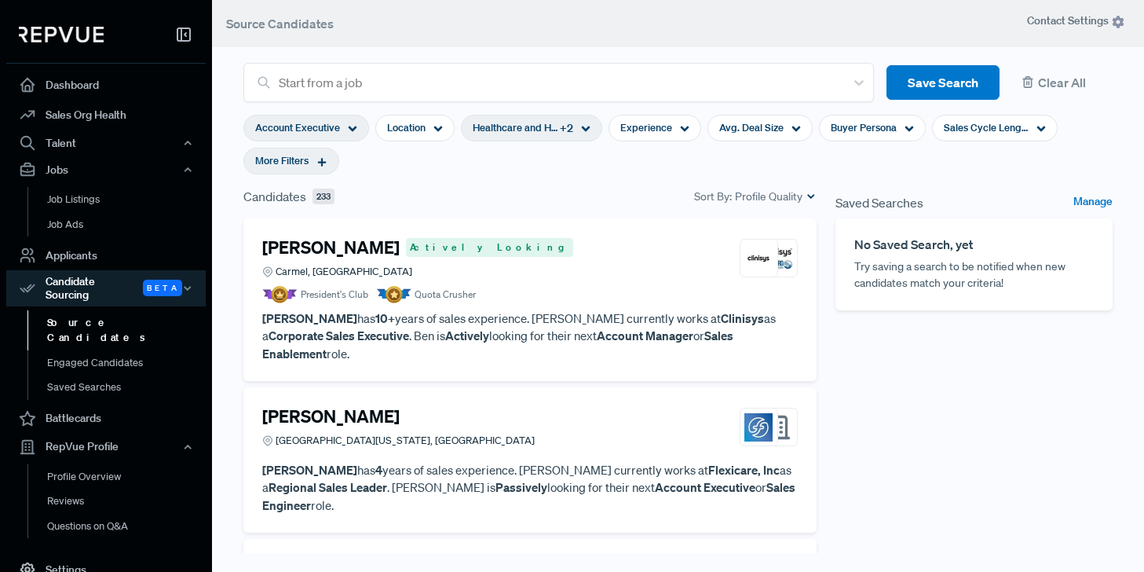
click at [318, 159] on icon at bounding box center [321, 161] width 11 height 11
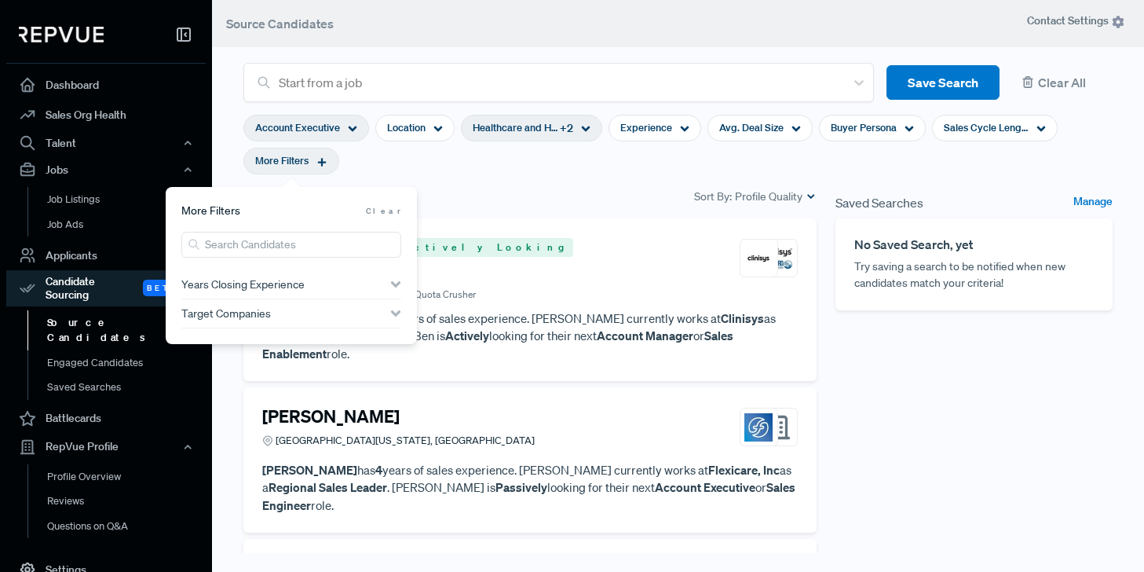
click at [251, 282] on span "Years Closing Experience" at bounding box center [242, 284] width 123 height 13
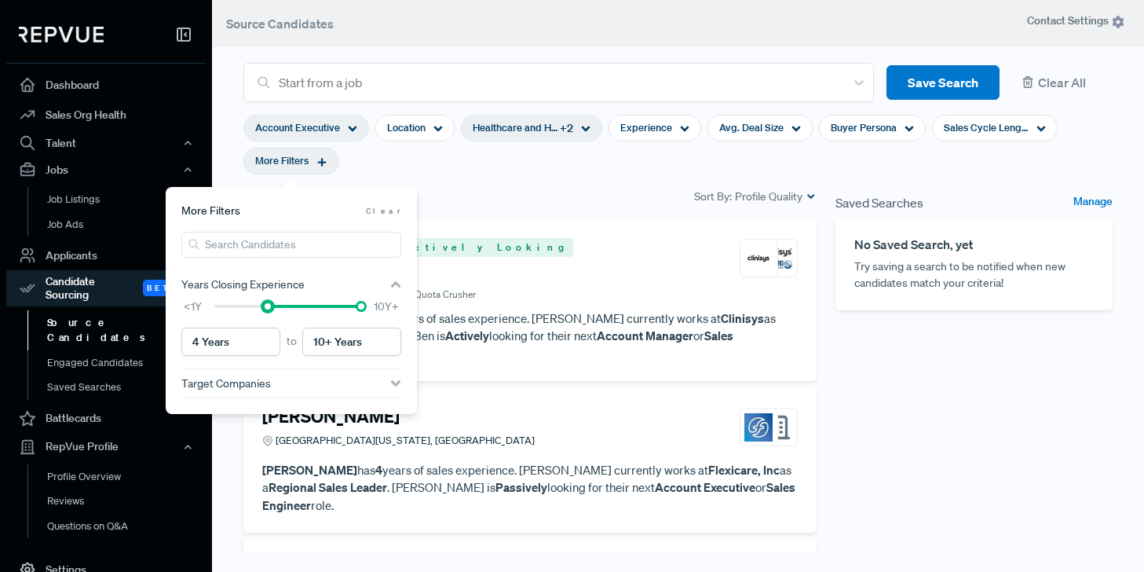
type input "5 Years"
drag, startPoint x: 214, startPoint y: 309, endPoint x: 275, endPoint y: 305, distance: 60.6
click at [276, 305] on div at bounding box center [281, 306] width 11 height 11
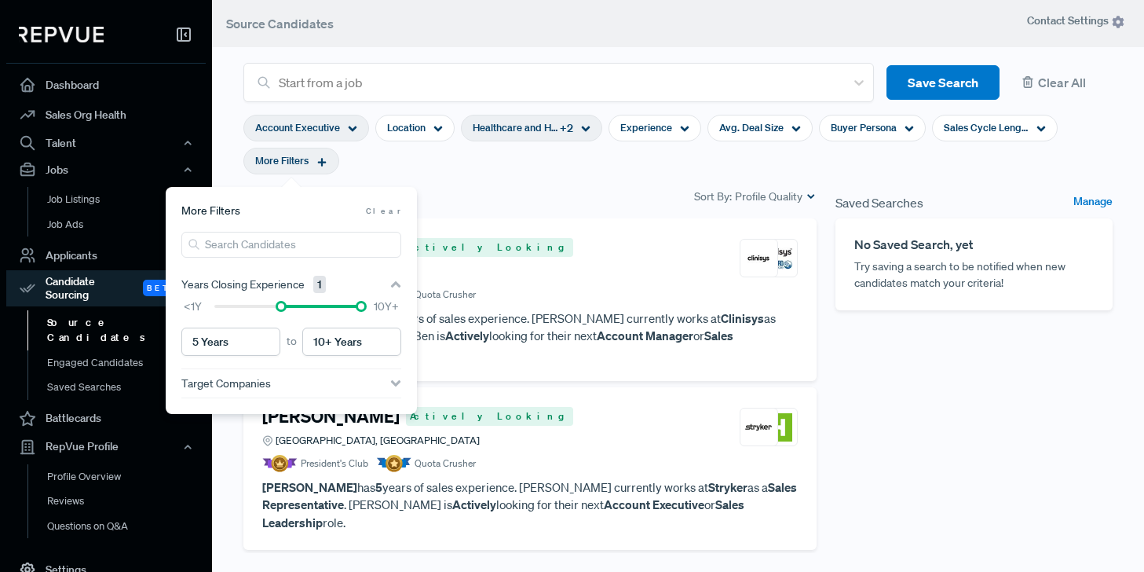
click at [561, 168] on section "Account Executive Location Healthcare and Hospitals + 2 Experience Avg. Deal Si…" at bounding box center [677, 144] width 869 height 85
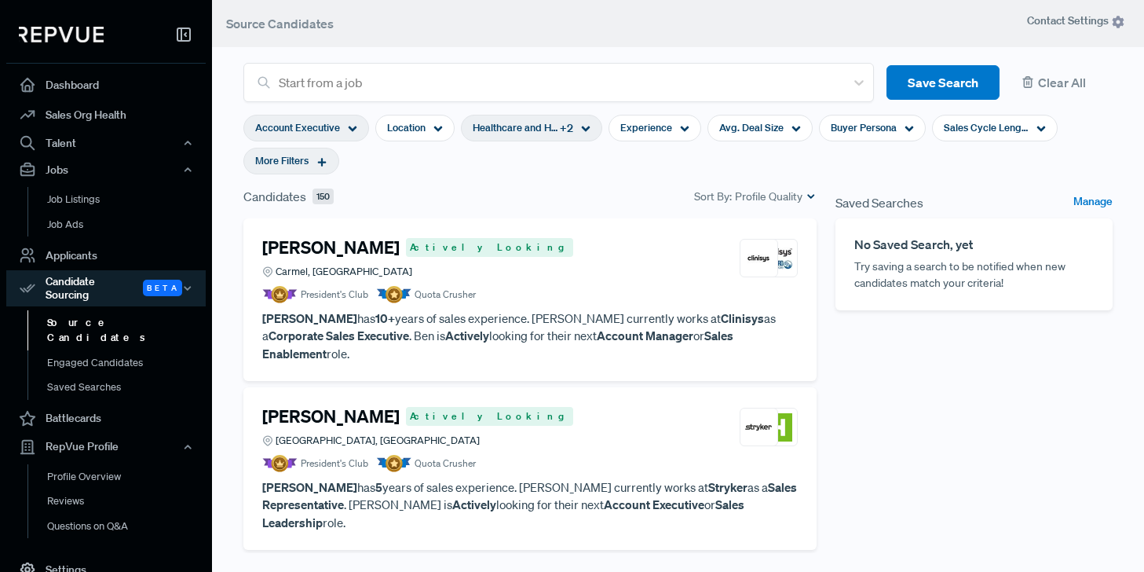
click at [604, 286] on article "President's Club Quota Crusher" at bounding box center [530, 294] width 536 height 17
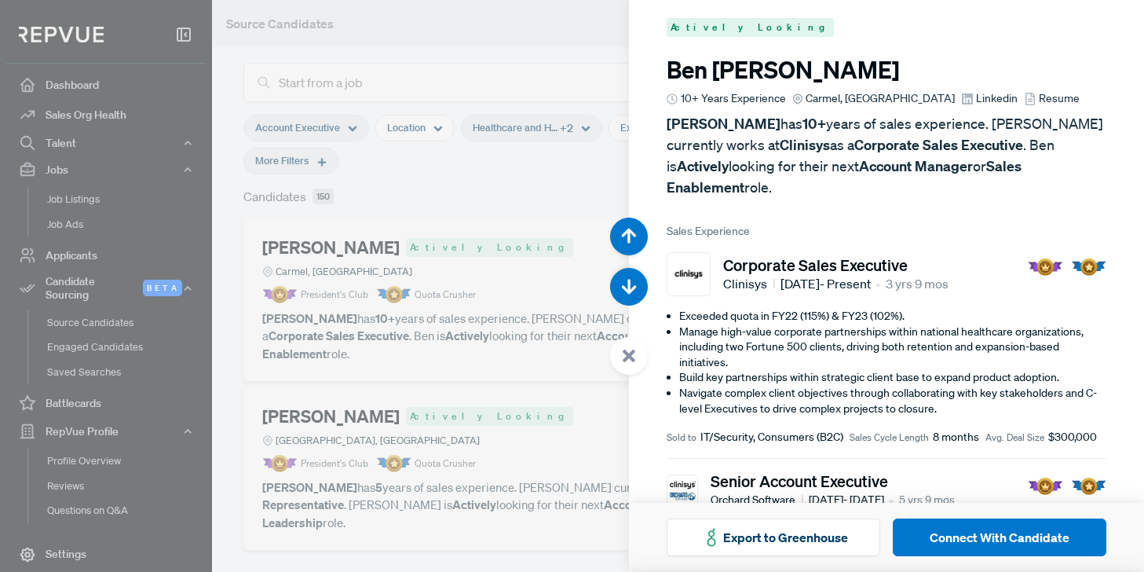
scroll to position [8, 0]
click at [633, 287] on use "button" at bounding box center [629, 287] width 15 height 15
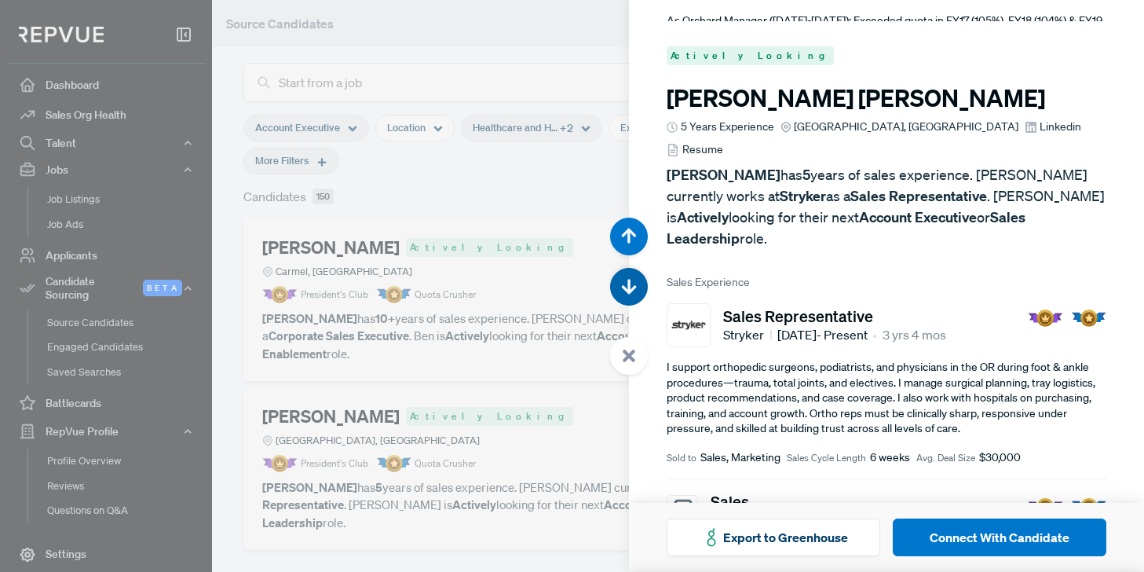
scroll to position [572, 0]
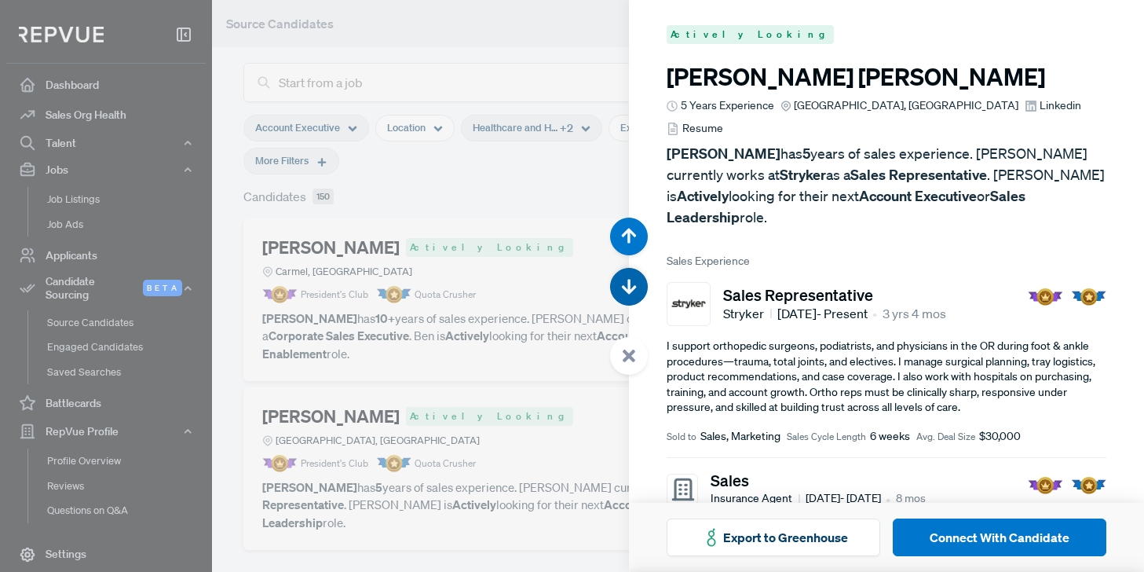
click at [633, 287] on use "button" at bounding box center [629, 287] width 15 height 15
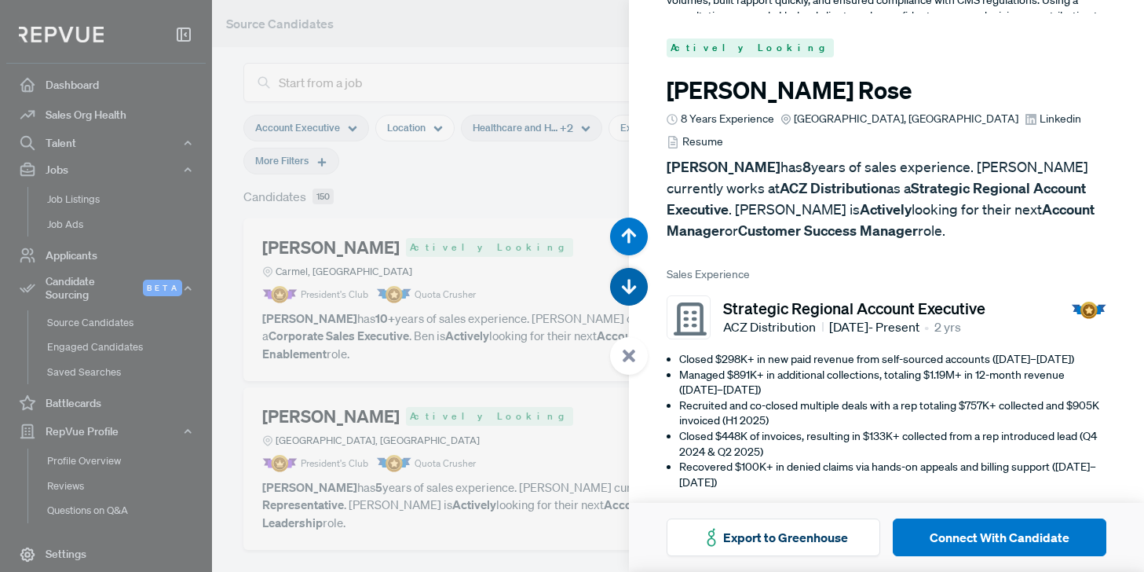
scroll to position [1143, 0]
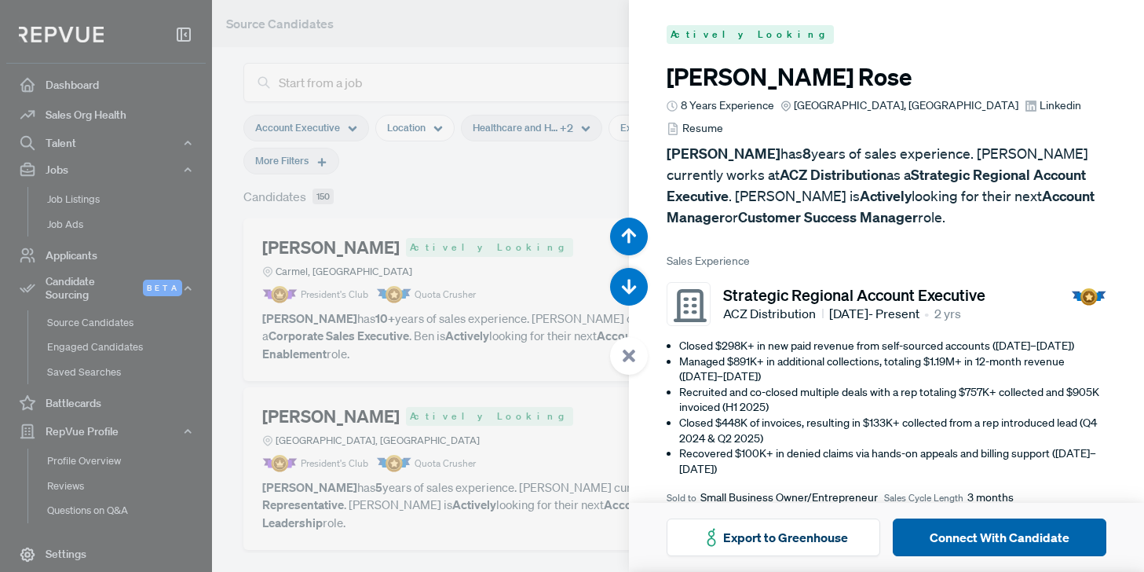
click at [1002, 535] on button "Connect With Candidate" at bounding box center [1000, 537] width 214 height 38
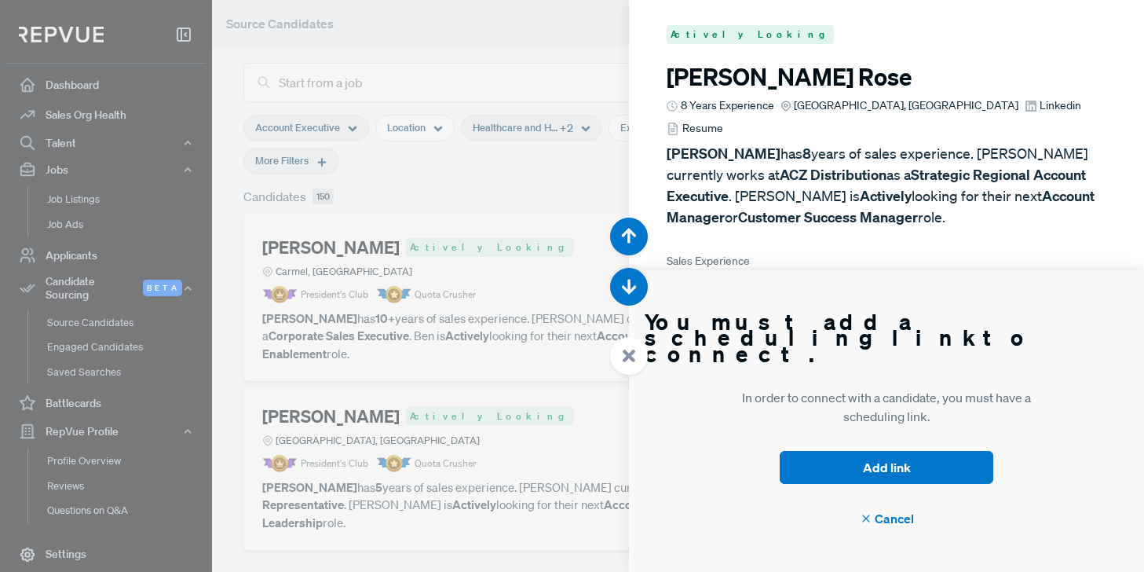
click at [517, 47] on div at bounding box center [572, 286] width 1144 height 572
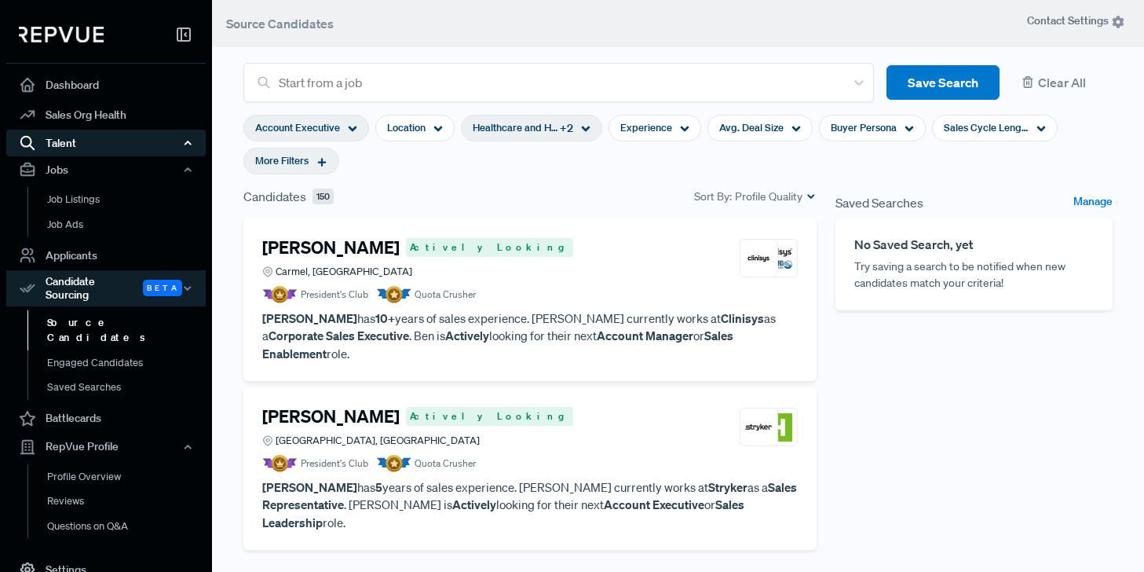
click at [69, 144] on div "Talent" at bounding box center [105, 143] width 199 height 27
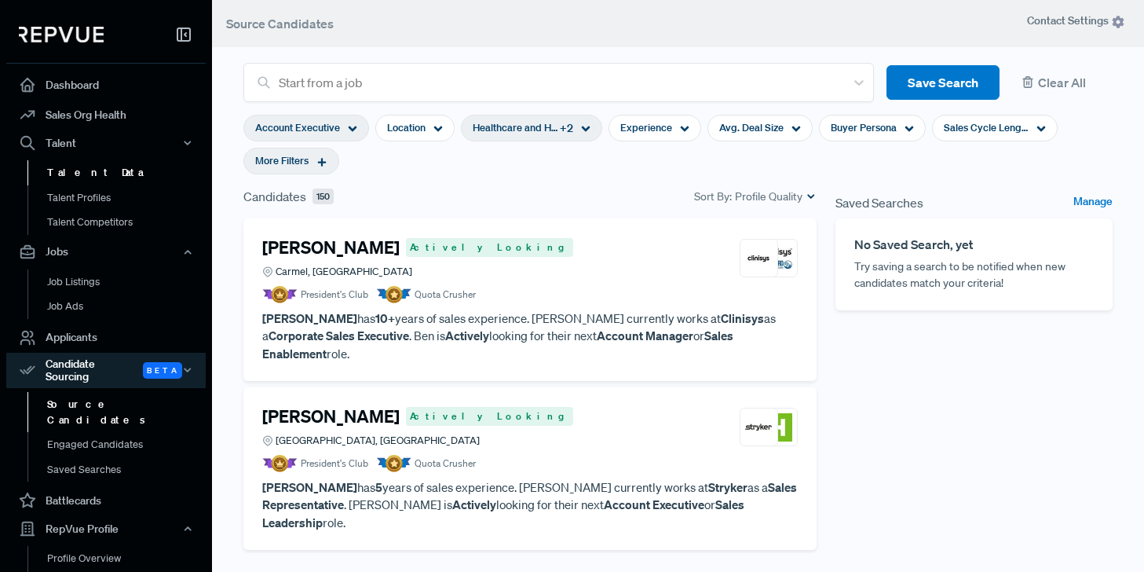
click at [77, 173] on link "Talent Data" at bounding box center [126, 172] width 199 height 25
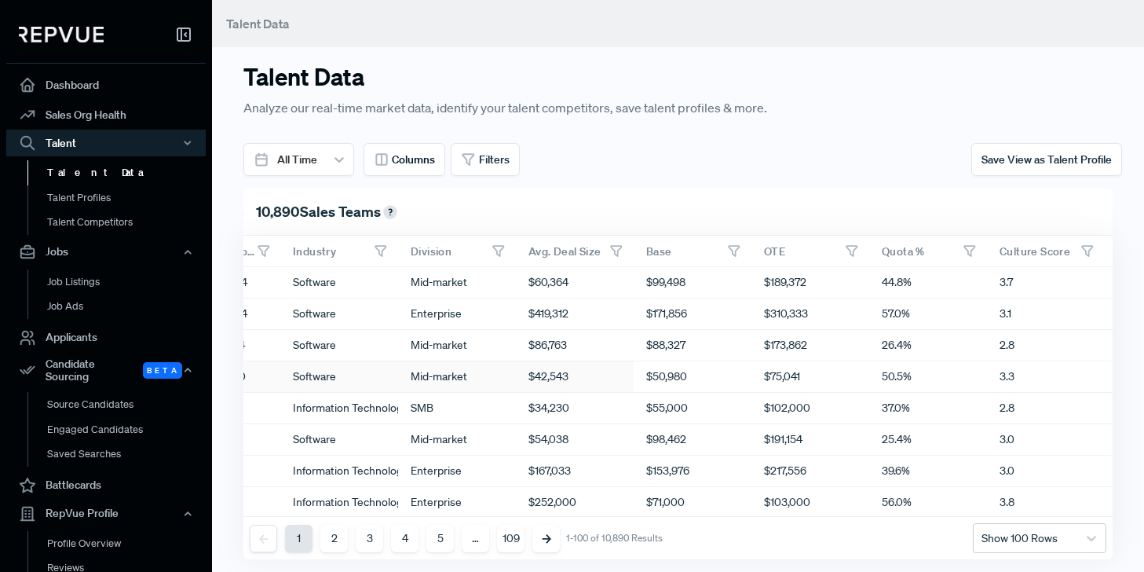
scroll to position [0, 709]
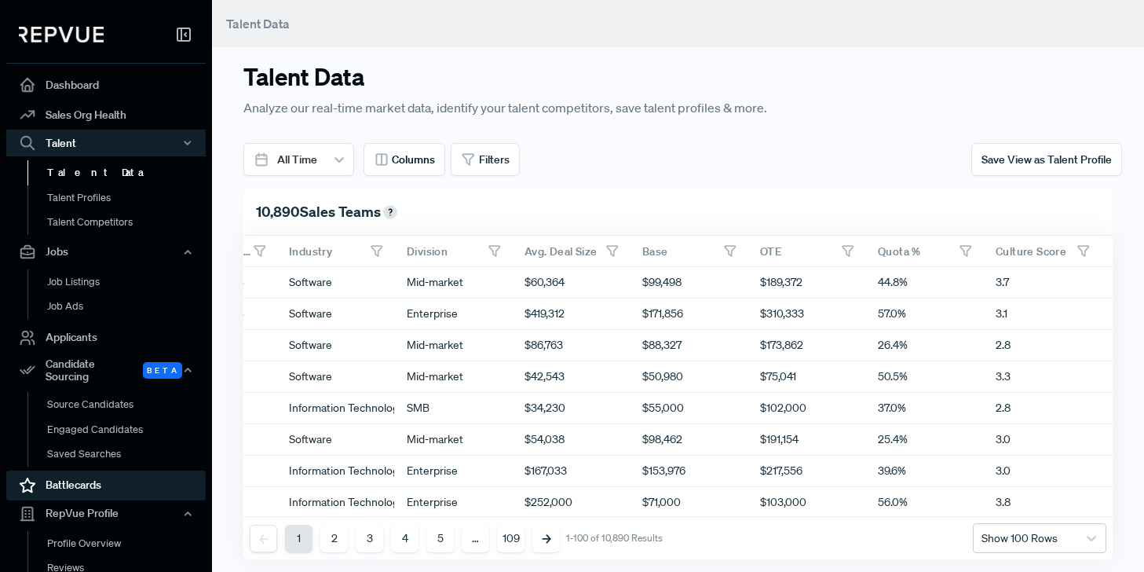
click at [75, 473] on link "Battlecards" at bounding box center [105, 485] width 199 height 30
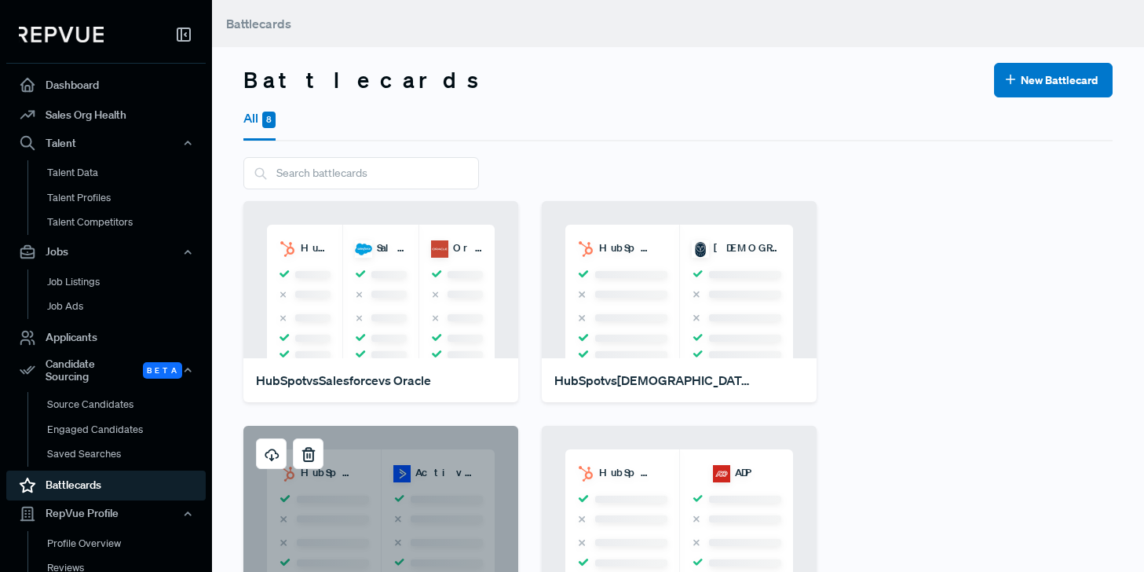
click at [407, 507] on div "HubSpot ActiveCampaign" at bounding box center [380, 504] width 275 height 157
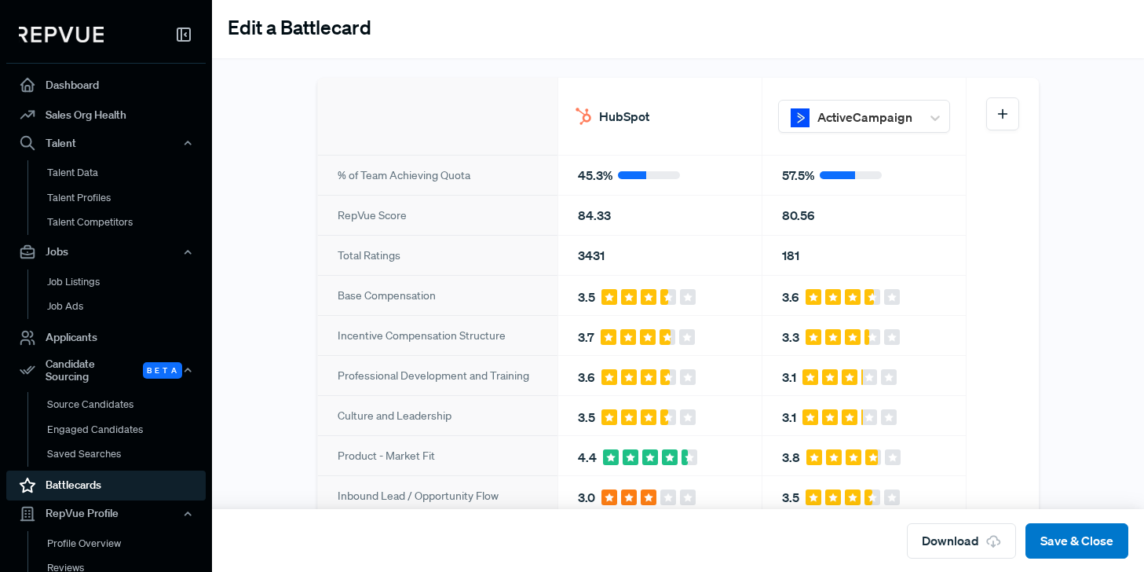
scroll to position [57, 0]
